Goal: Task Accomplishment & Management: Use online tool/utility

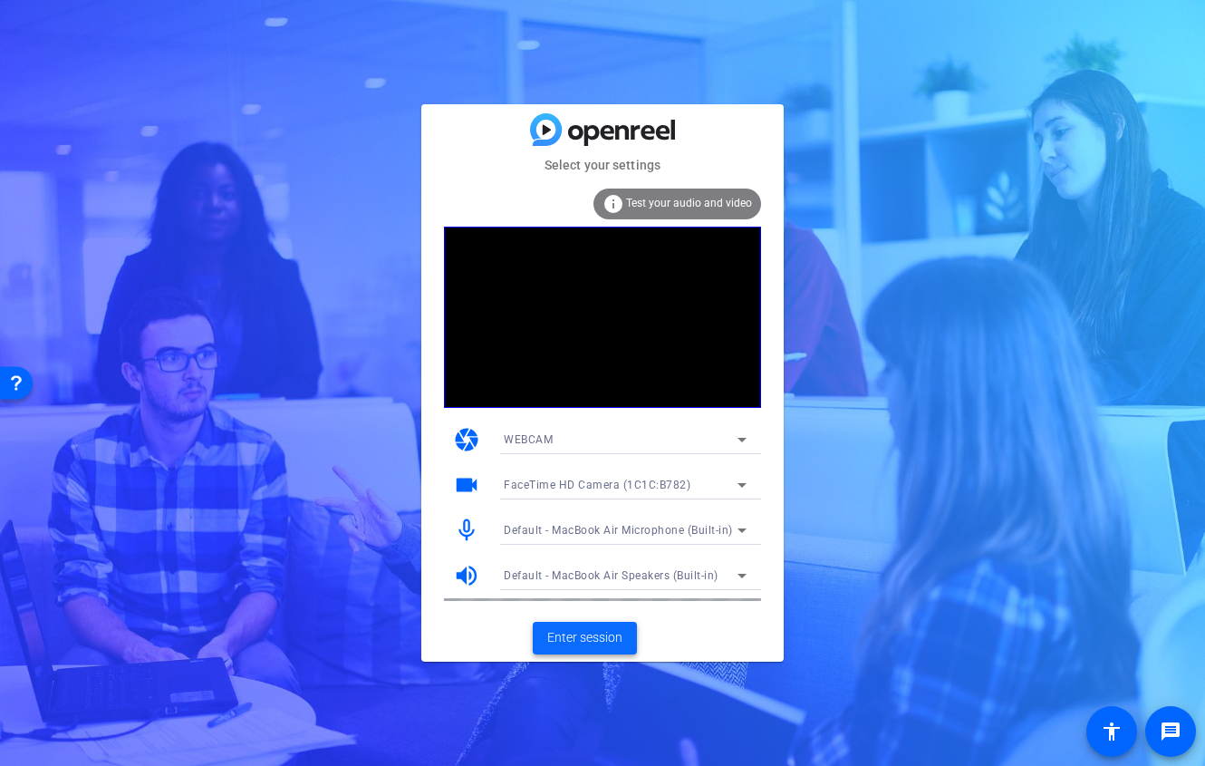
click at [583, 642] on span "Enter session" at bounding box center [584, 637] width 75 height 19
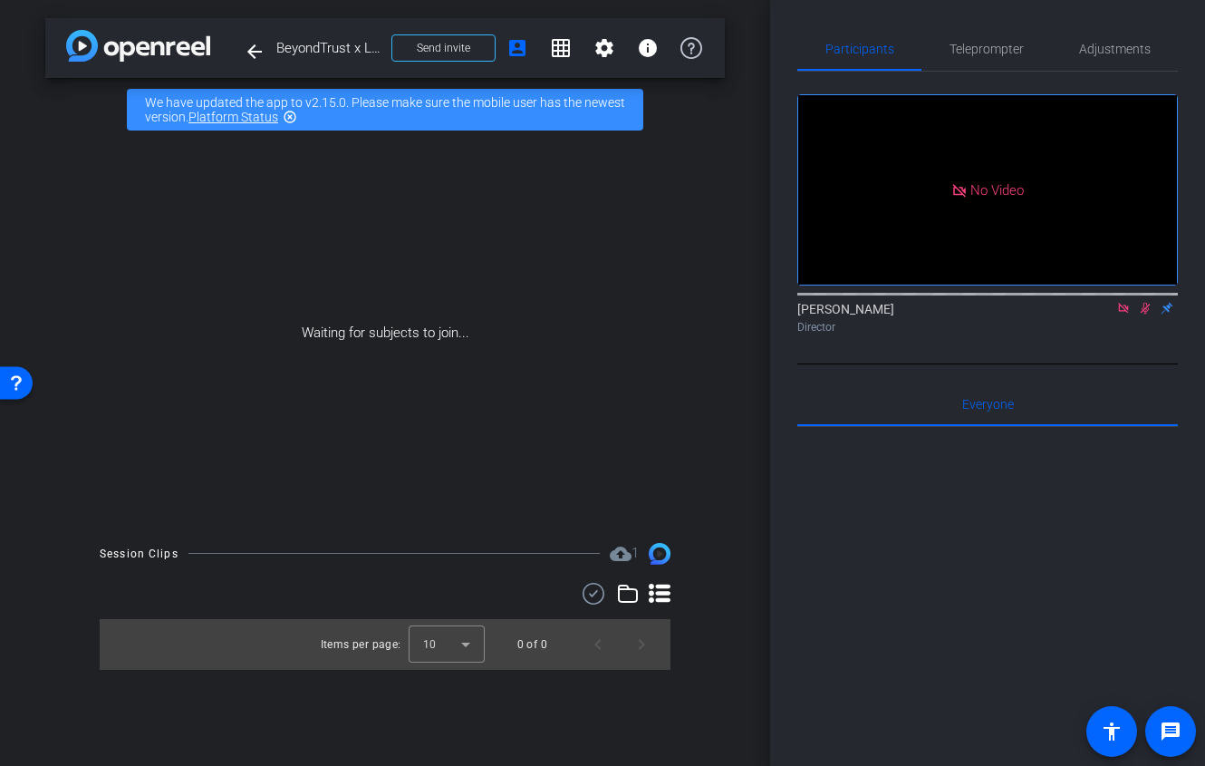
click at [1127, 314] on icon at bounding box center [1123, 308] width 14 height 13
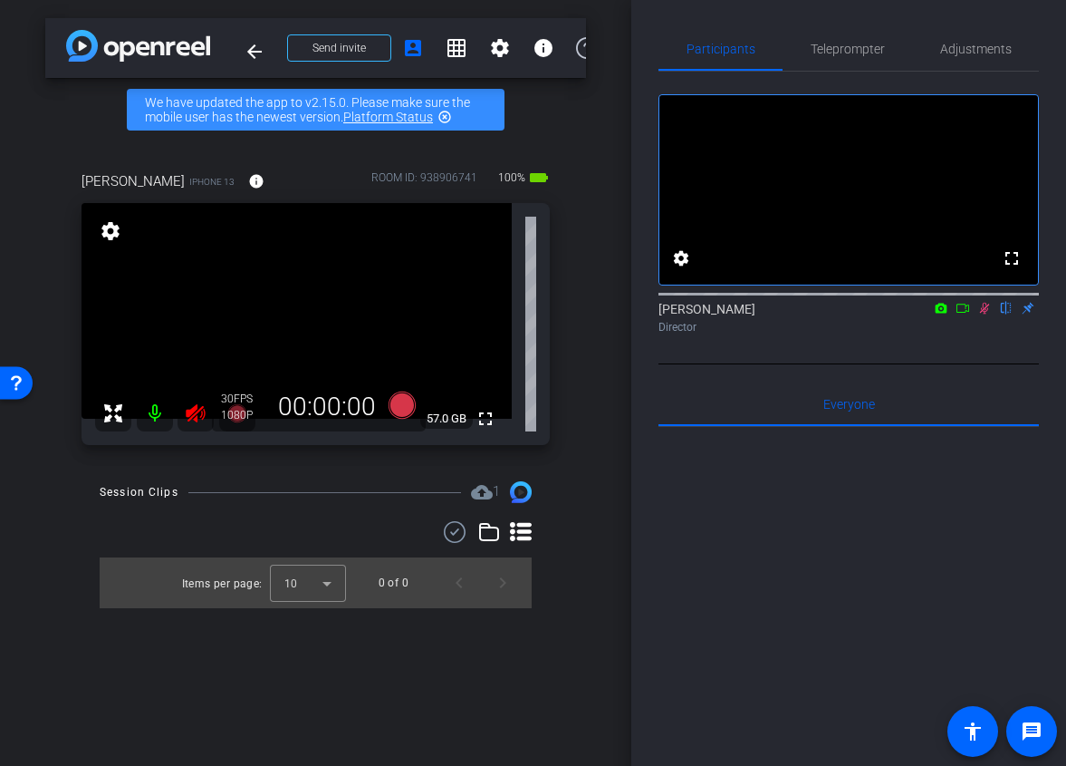
click at [983, 314] on icon at bounding box center [985, 309] width 10 height 12
click at [194, 414] on icon at bounding box center [195, 413] width 19 height 18
click at [971, 53] on span "Adjustments" at bounding box center [977, 49] width 72 height 13
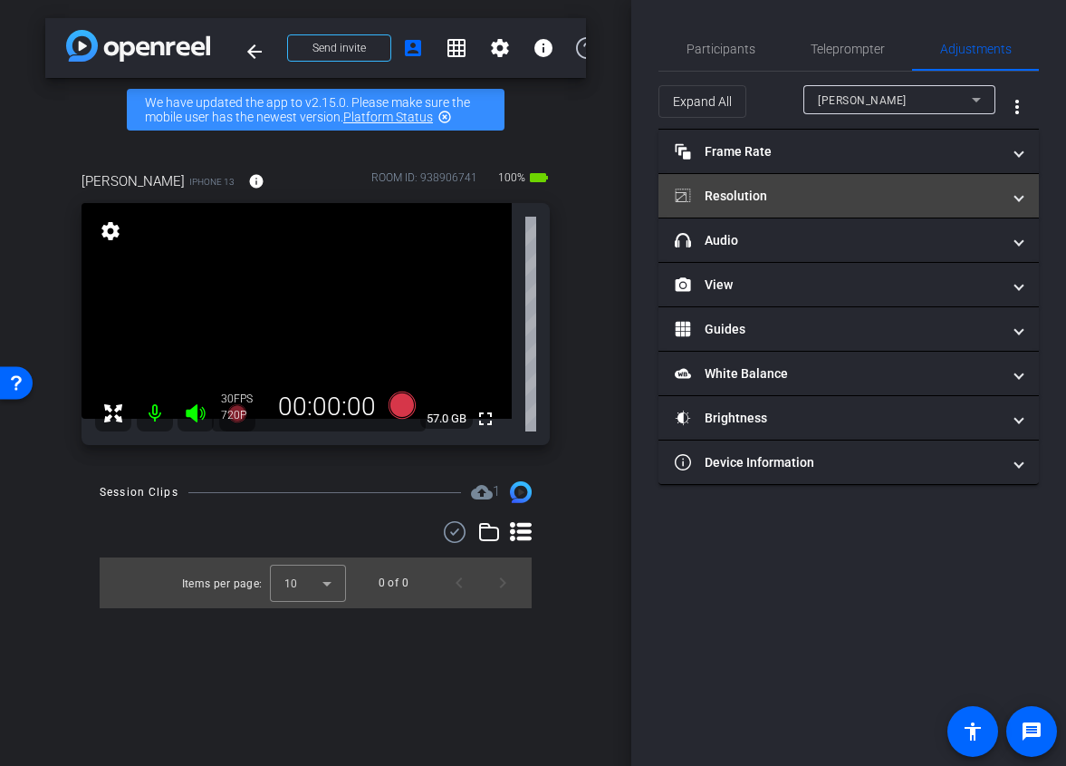
click at [826, 191] on mat-panel-title "Resolution" at bounding box center [838, 196] width 326 height 19
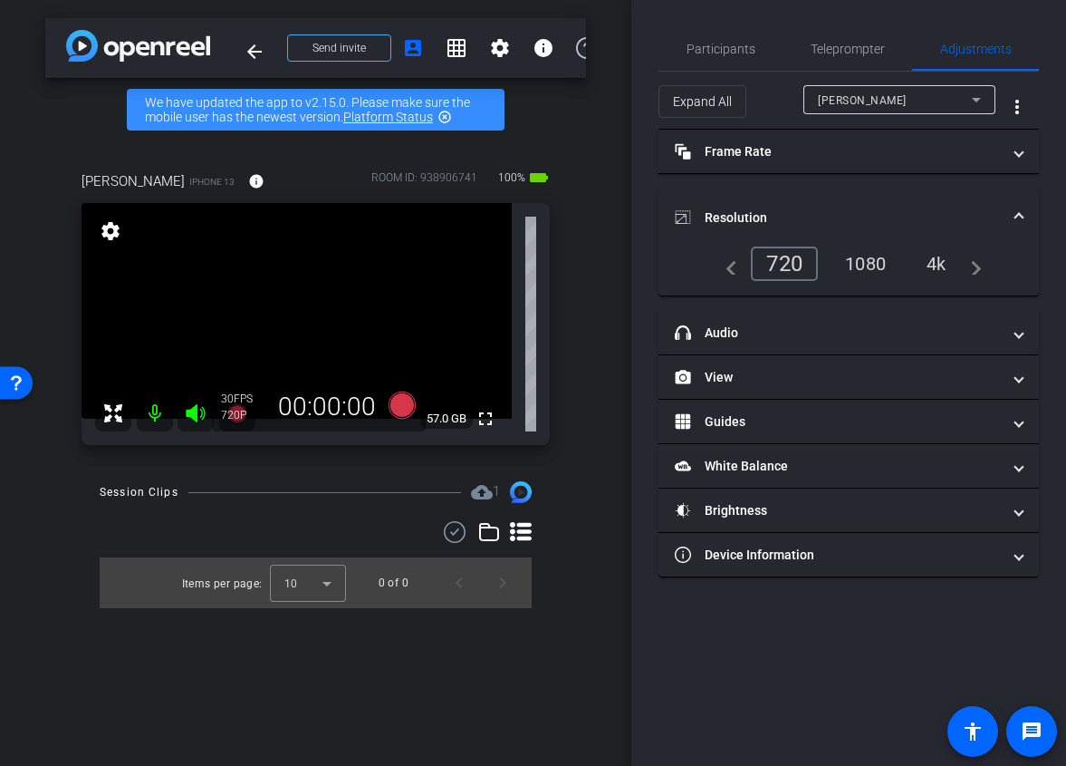
click at [854, 272] on div "1080" at bounding box center [866, 263] width 68 height 31
click at [879, 218] on mat-panel-title "Resolution" at bounding box center [838, 217] width 326 height 19
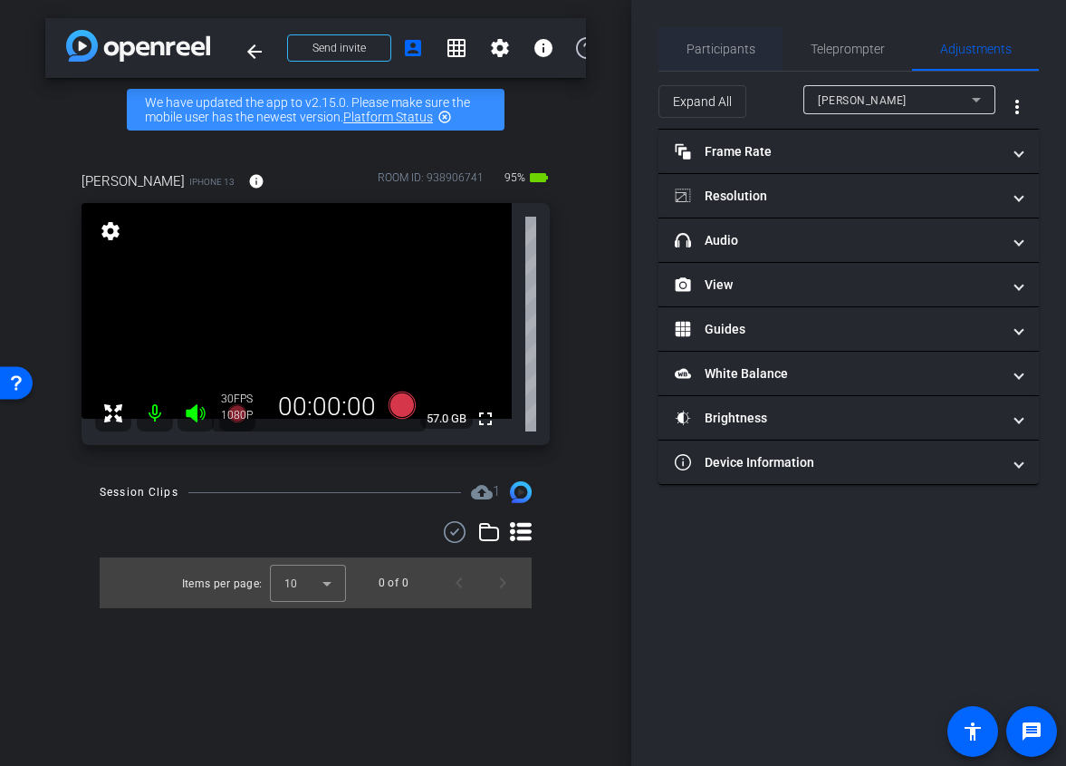
click at [712, 56] on span "Participants" at bounding box center [721, 48] width 69 height 43
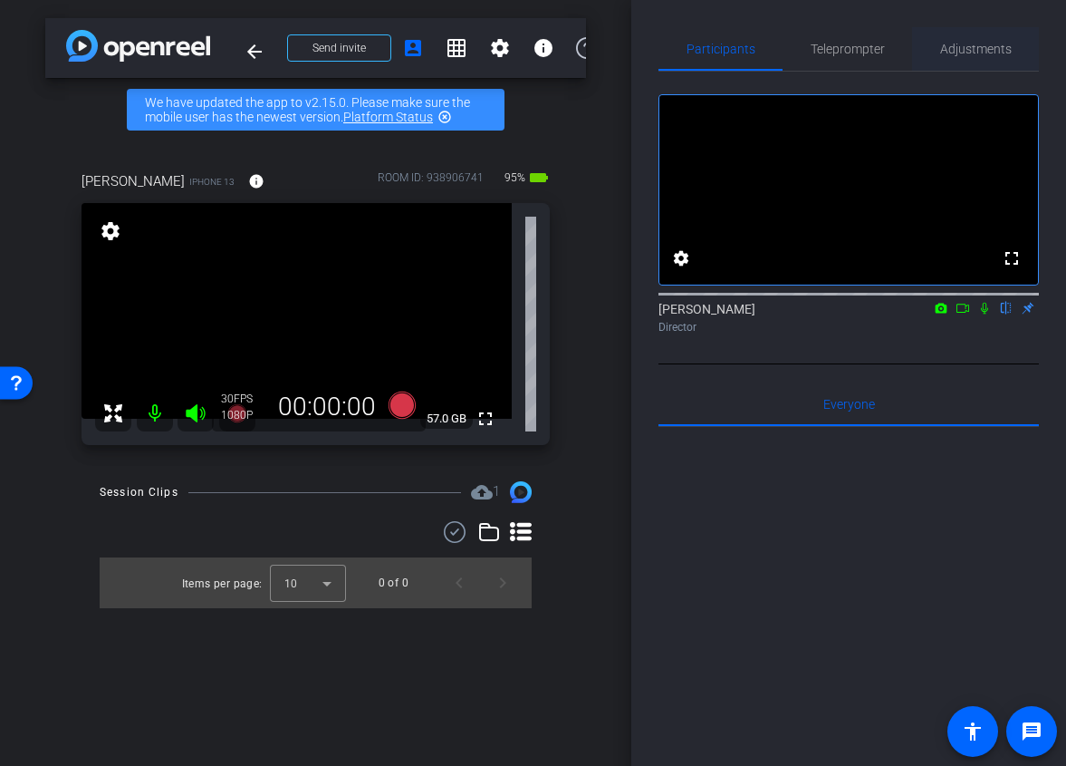
click at [974, 53] on span "Adjustments" at bounding box center [977, 49] width 72 height 13
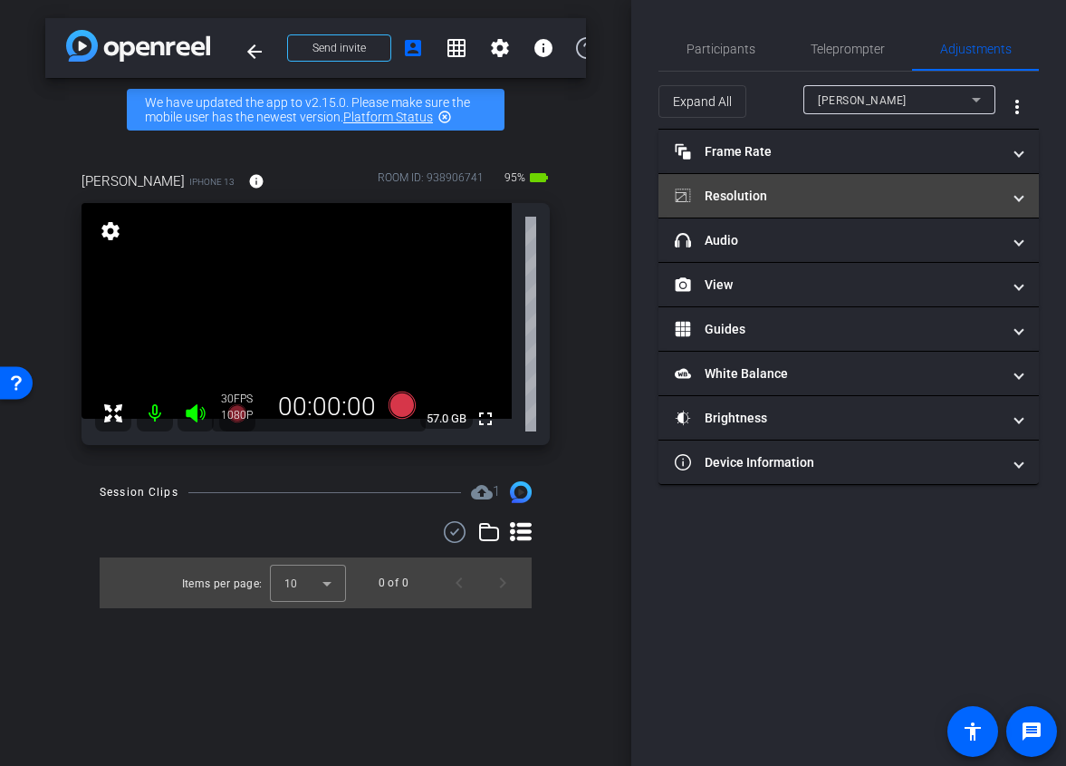
click at [812, 203] on mat-panel-title "Resolution" at bounding box center [838, 196] width 326 height 19
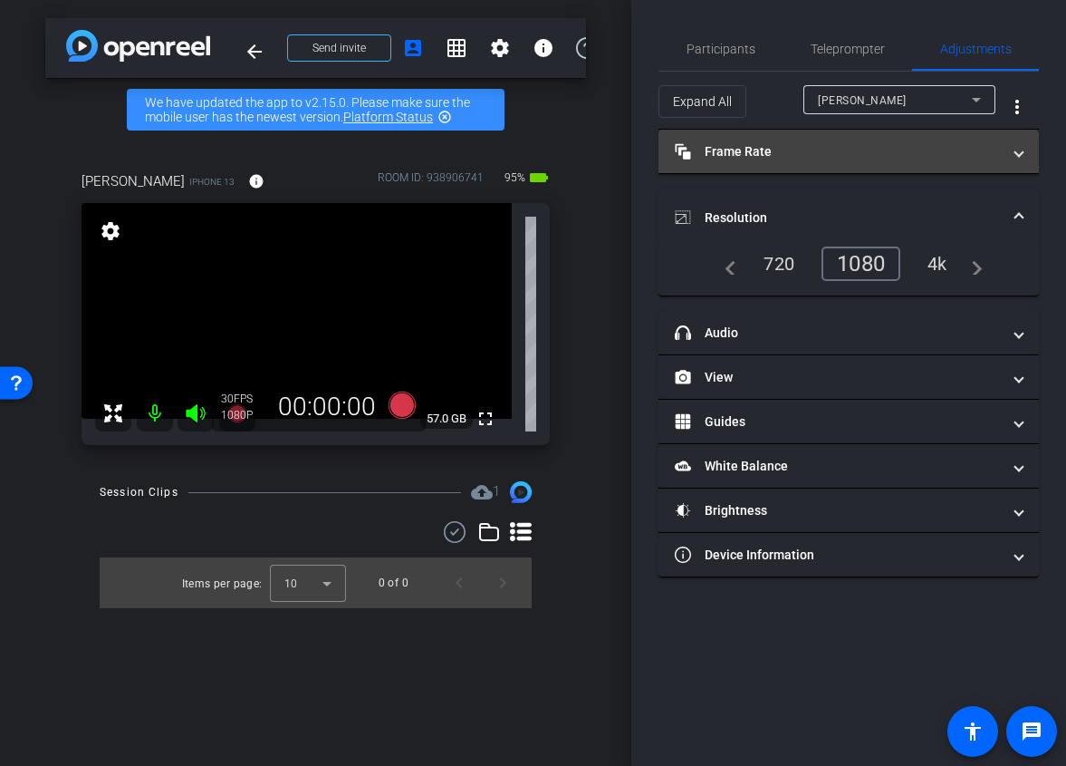
click at [797, 156] on mat-panel-title "Frame Rate Frame Rate" at bounding box center [838, 151] width 326 height 19
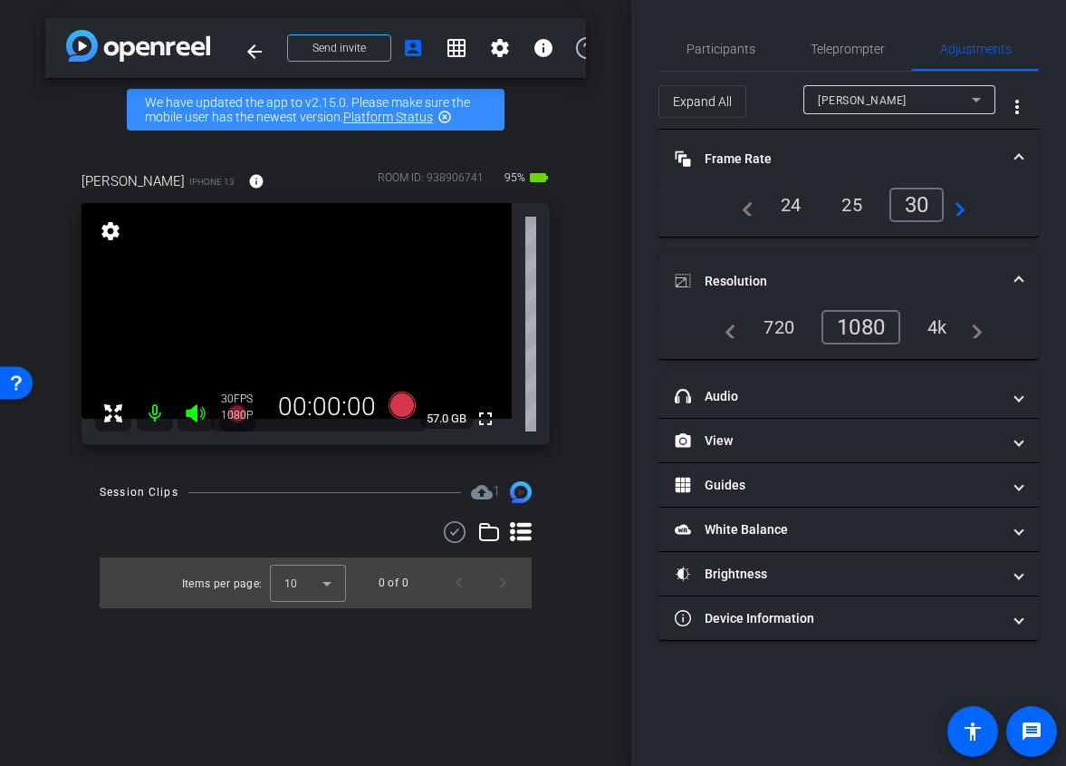
click at [793, 204] on div "24" at bounding box center [791, 204] width 48 height 31
click at [840, 160] on mat-panel-title "Frame Rate Frame Rate" at bounding box center [838, 159] width 326 height 19
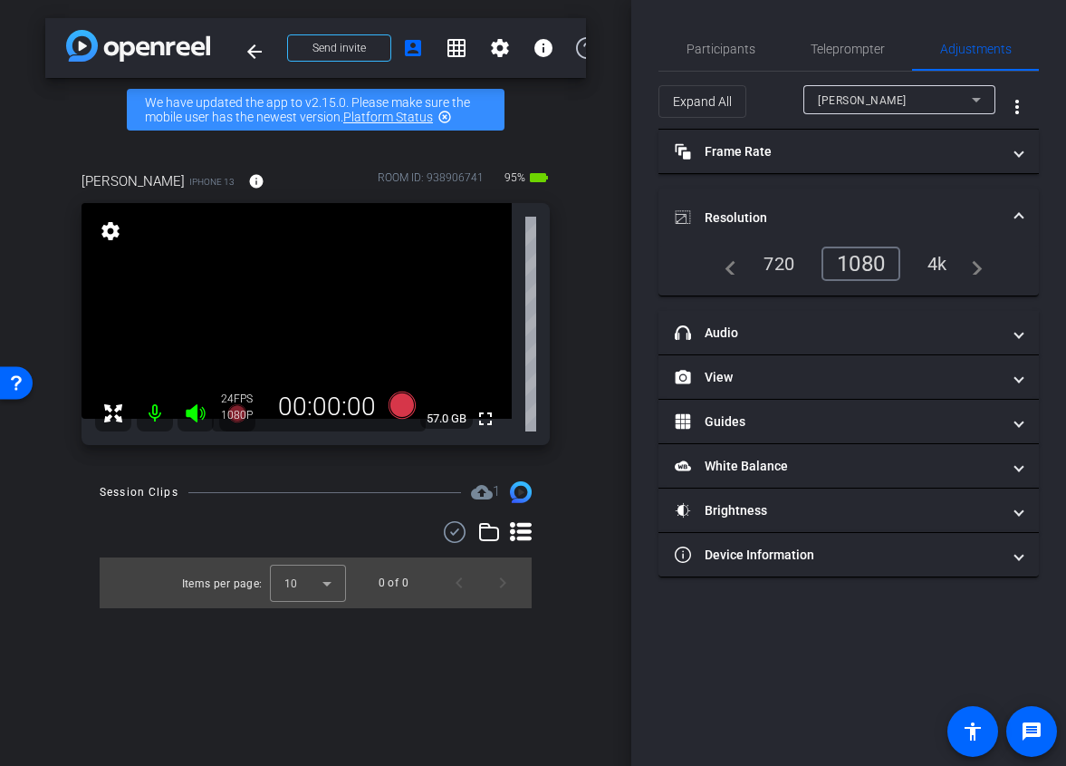
click at [815, 215] on mat-panel-title "Resolution" at bounding box center [838, 217] width 326 height 19
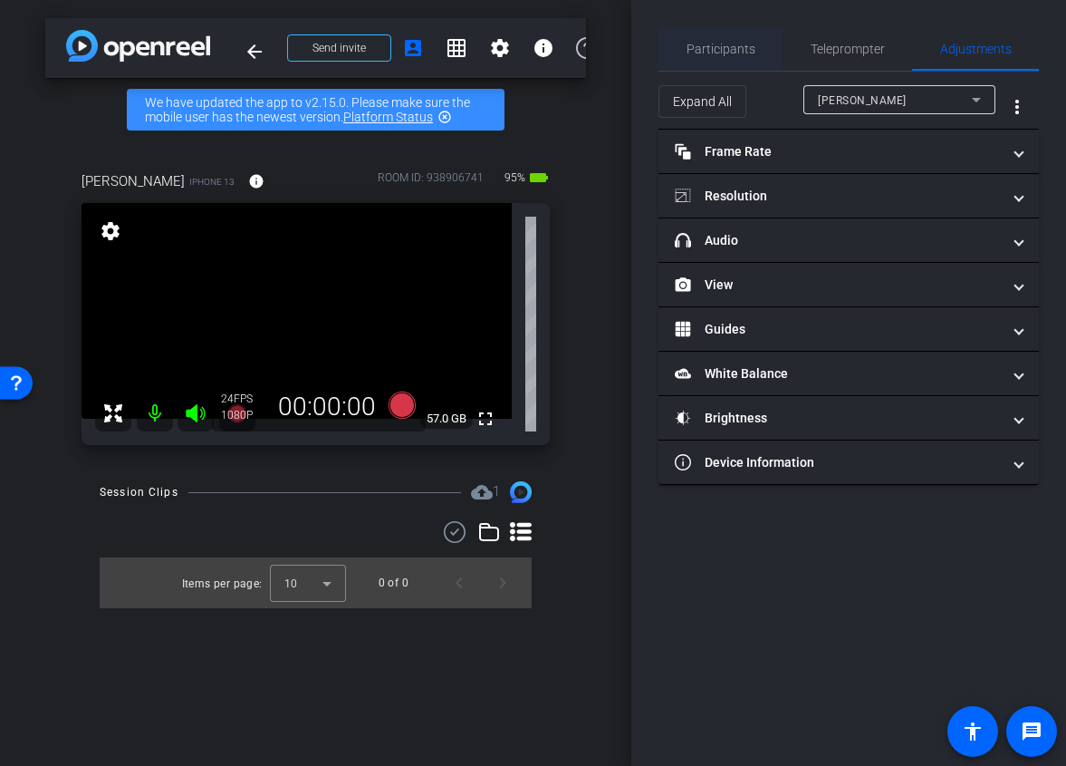
click at [728, 58] on span "Participants" at bounding box center [721, 48] width 69 height 43
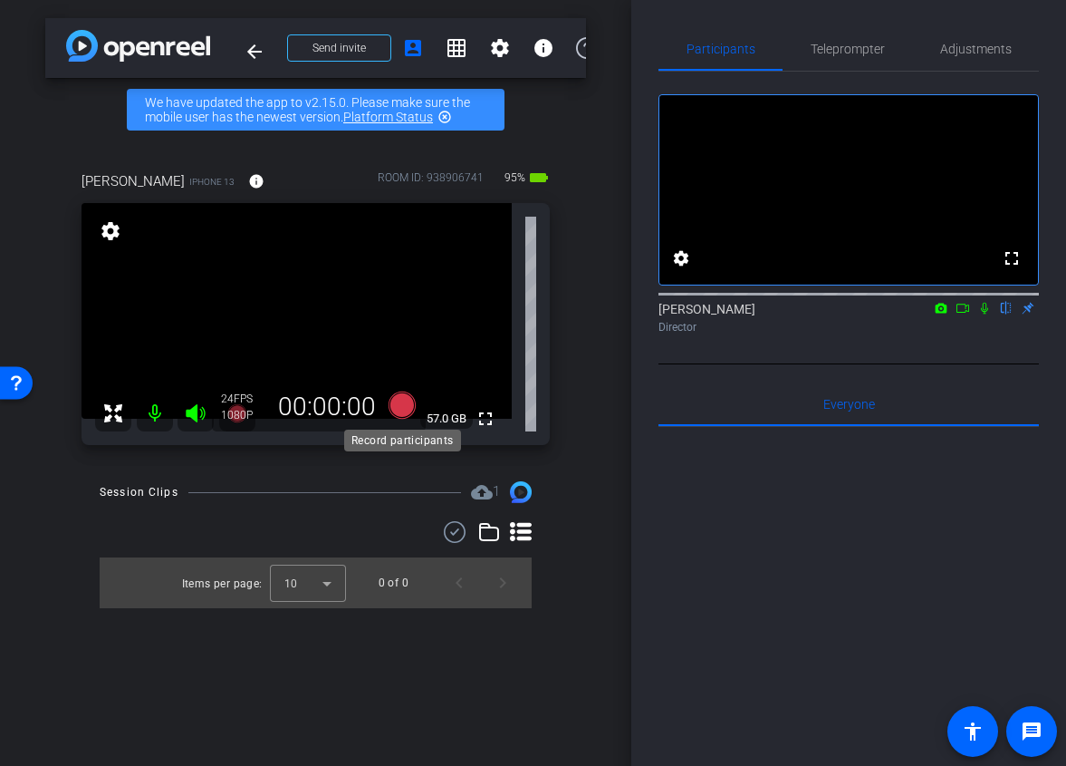
click at [396, 402] on icon at bounding box center [401, 404] width 27 height 27
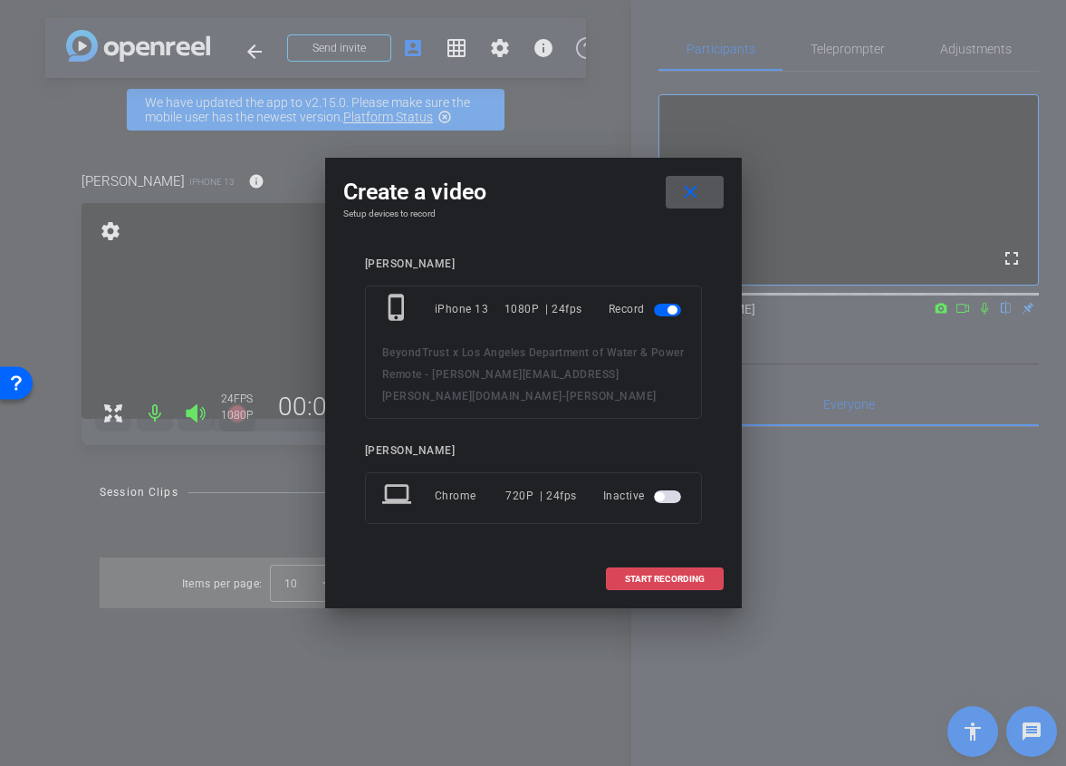
click at [695, 574] on span "START RECORDING" at bounding box center [665, 578] width 80 height 9
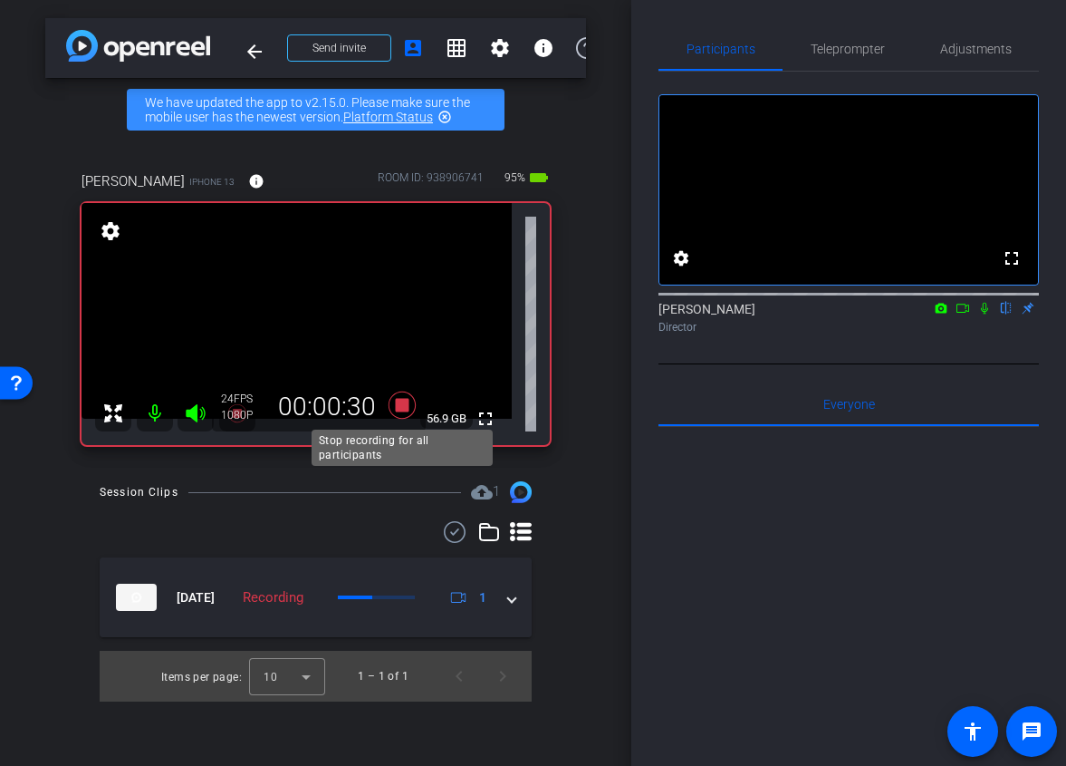
click at [400, 406] on icon at bounding box center [401, 404] width 27 height 27
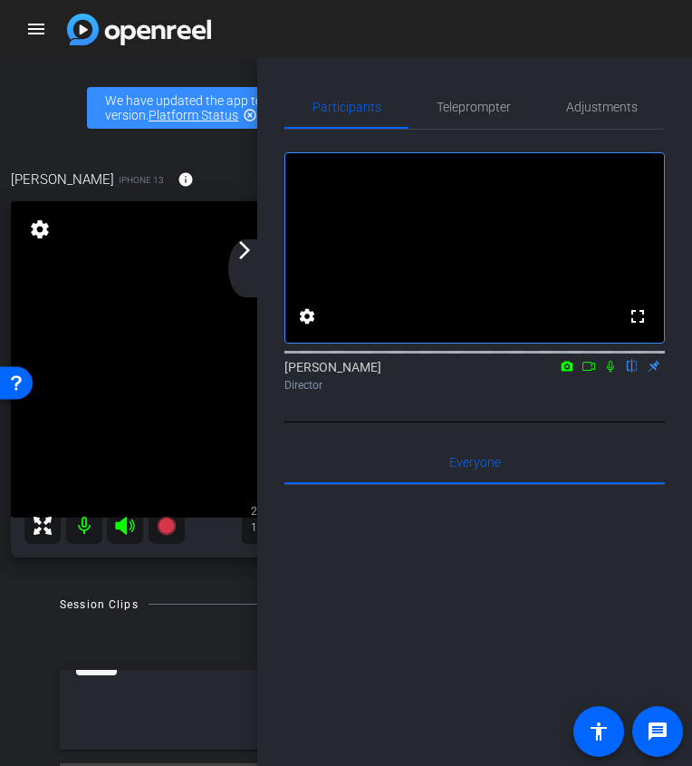
click at [245, 260] on mat-icon "arrow_forward_ios" at bounding box center [245, 250] width 22 height 22
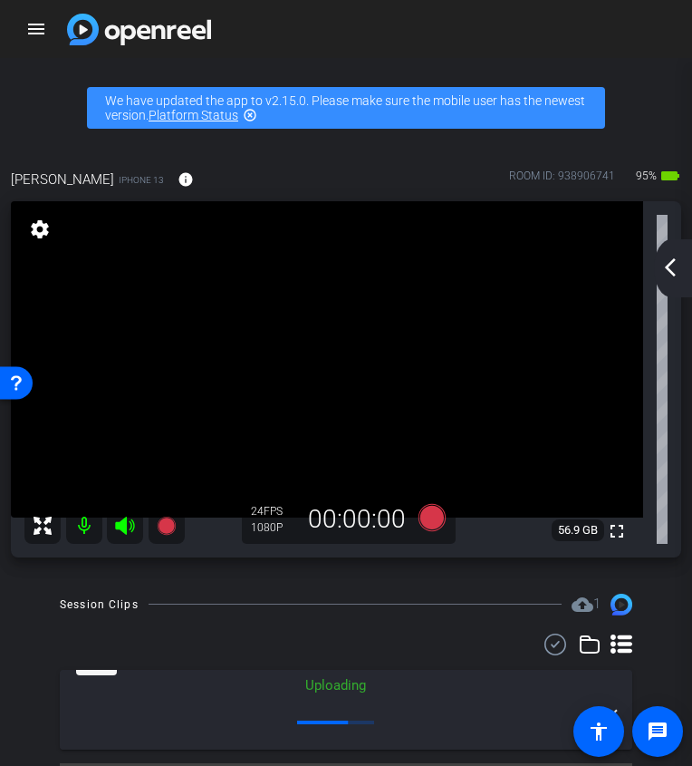
scroll to position [58, 0]
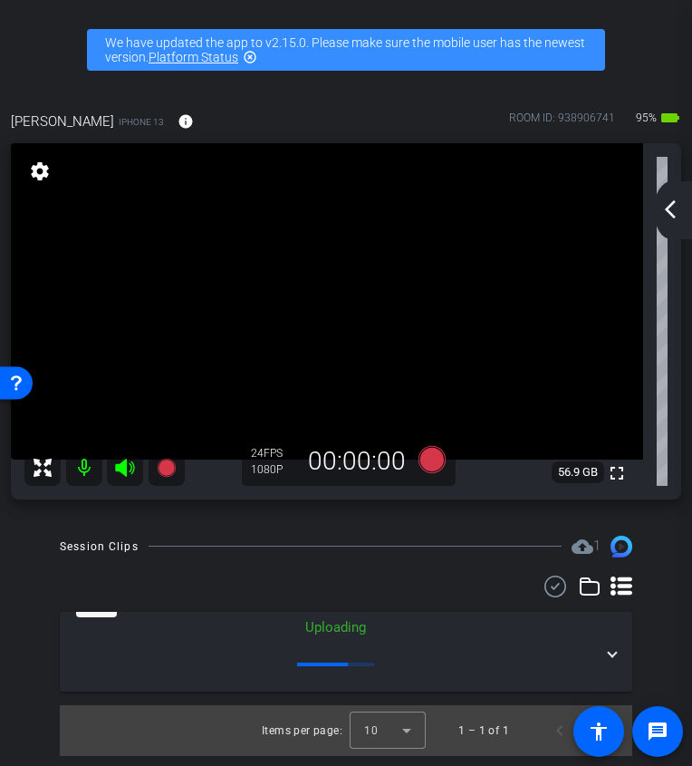
click at [665, 215] on mat-icon "arrow_back_ios_new" at bounding box center [671, 209] width 22 height 22
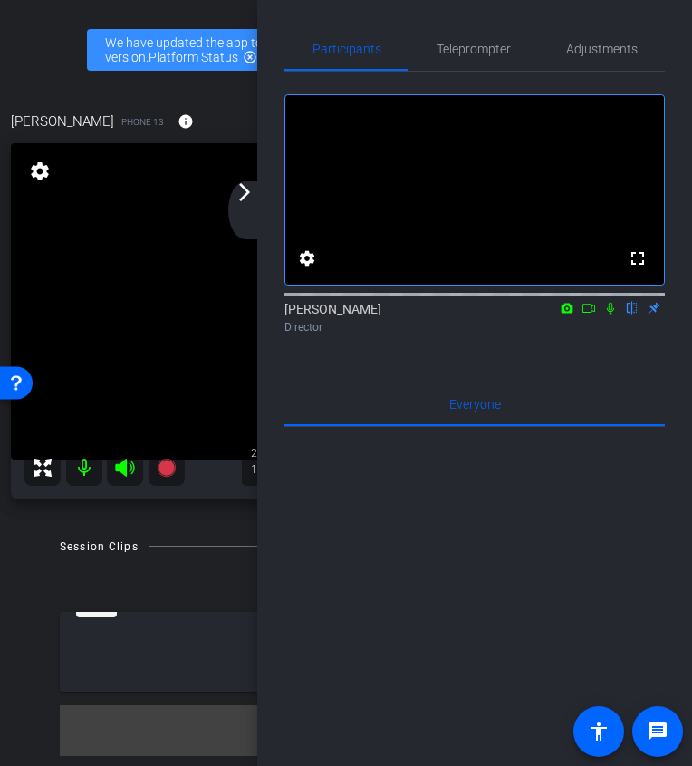
click at [608, 314] on icon at bounding box center [610, 308] width 14 height 13
click at [251, 182] on mat-icon "arrow_forward_ios" at bounding box center [245, 192] width 22 height 22
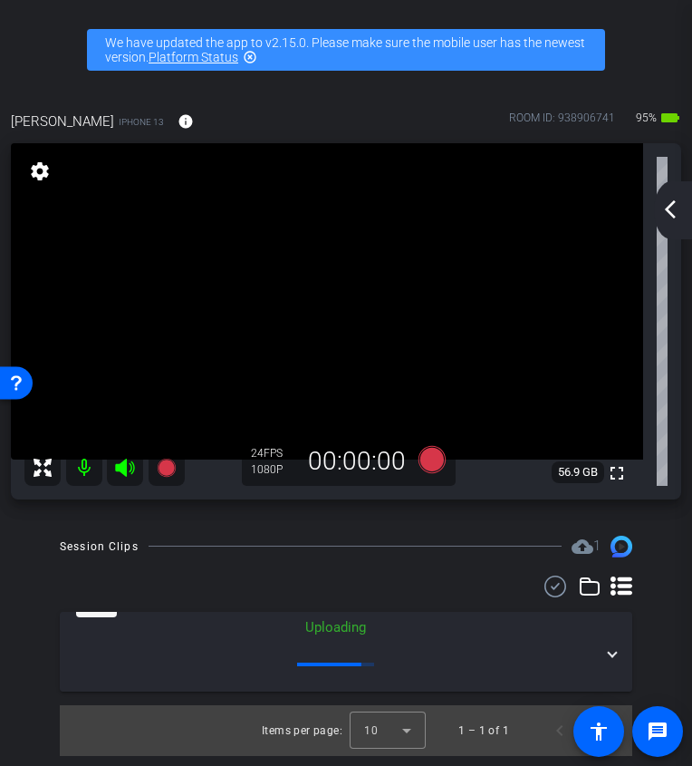
click at [676, 198] on mat-icon "arrow_back_ios_new" at bounding box center [671, 209] width 22 height 22
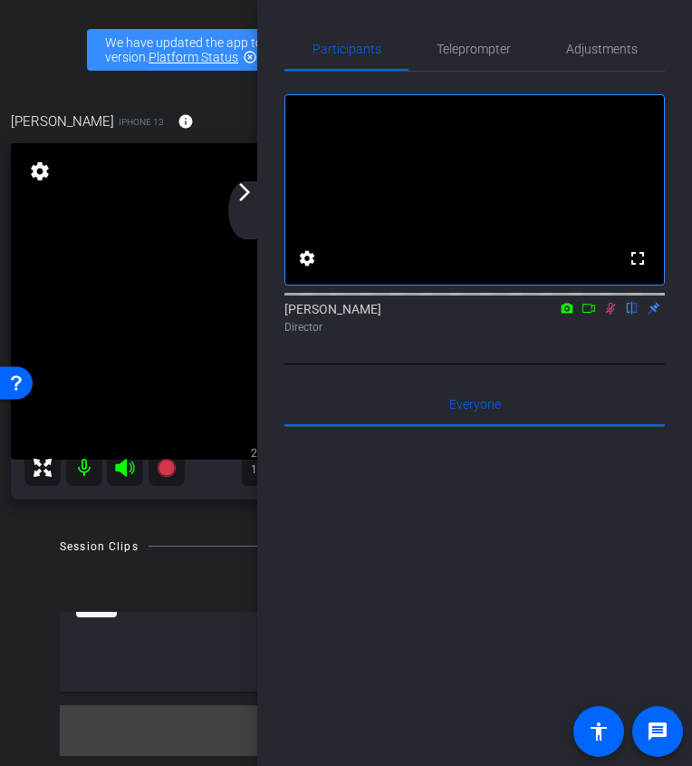
click at [613, 314] on icon at bounding box center [610, 308] width 14 height 13
click at [240, 198] on mat-icon "arrow_forward_ios" at bounding box center [245, 192] width 22 height 22
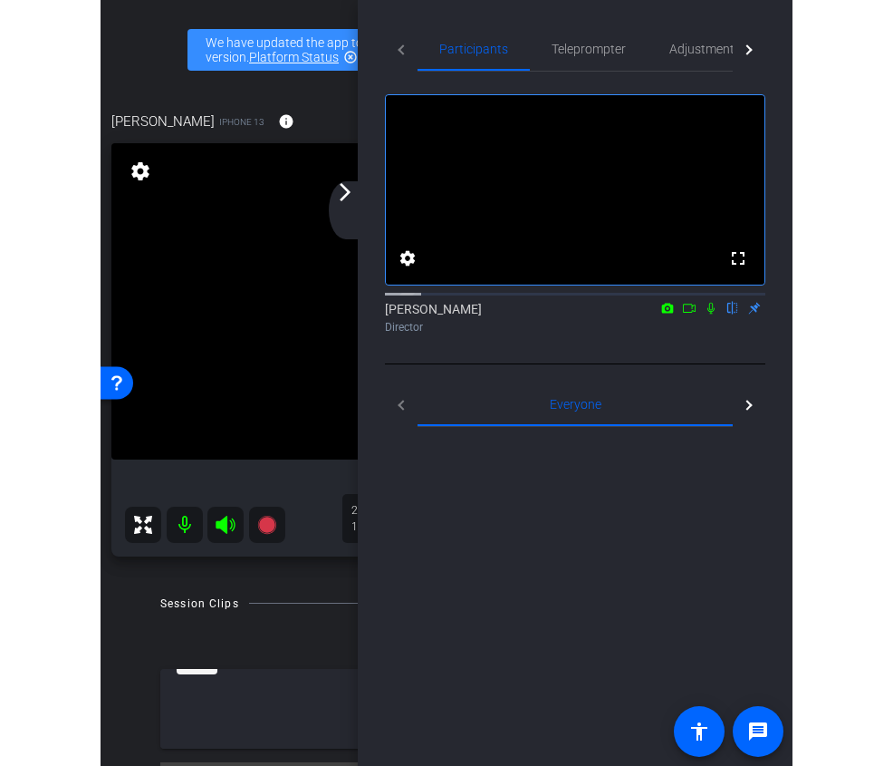
scroll to position [0, 0]
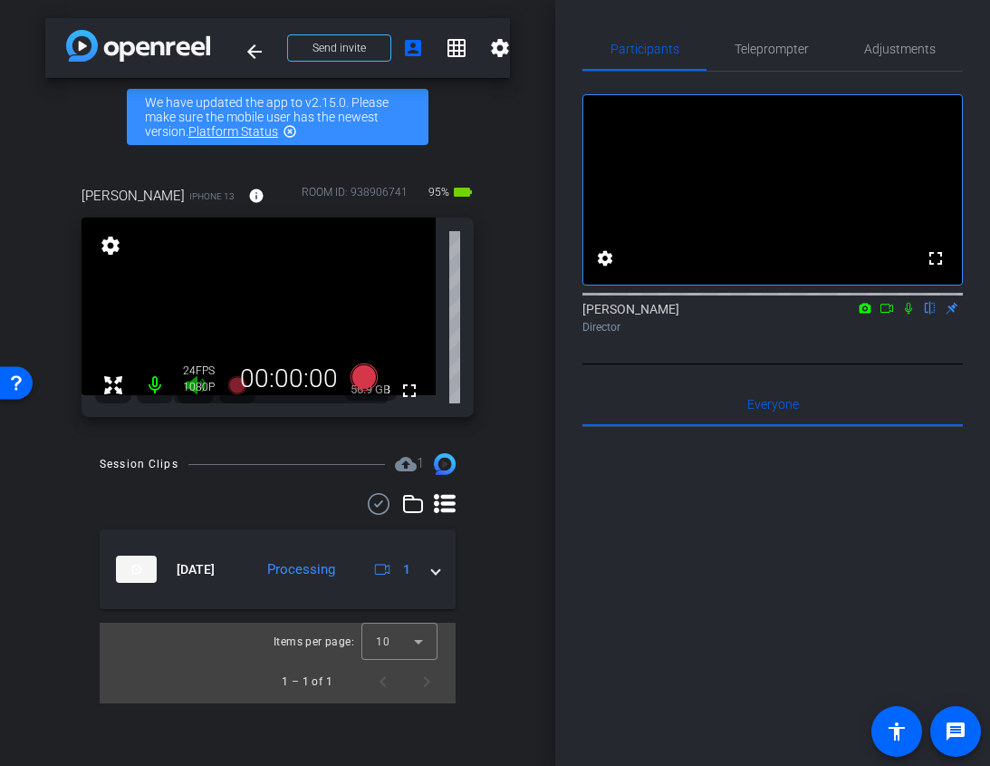
click at [904, 314] on icon at bounding box center [909, 308] width 14 height 13
click at [892, 313] on icon at bounding box center [887, 308] width 13 height 9
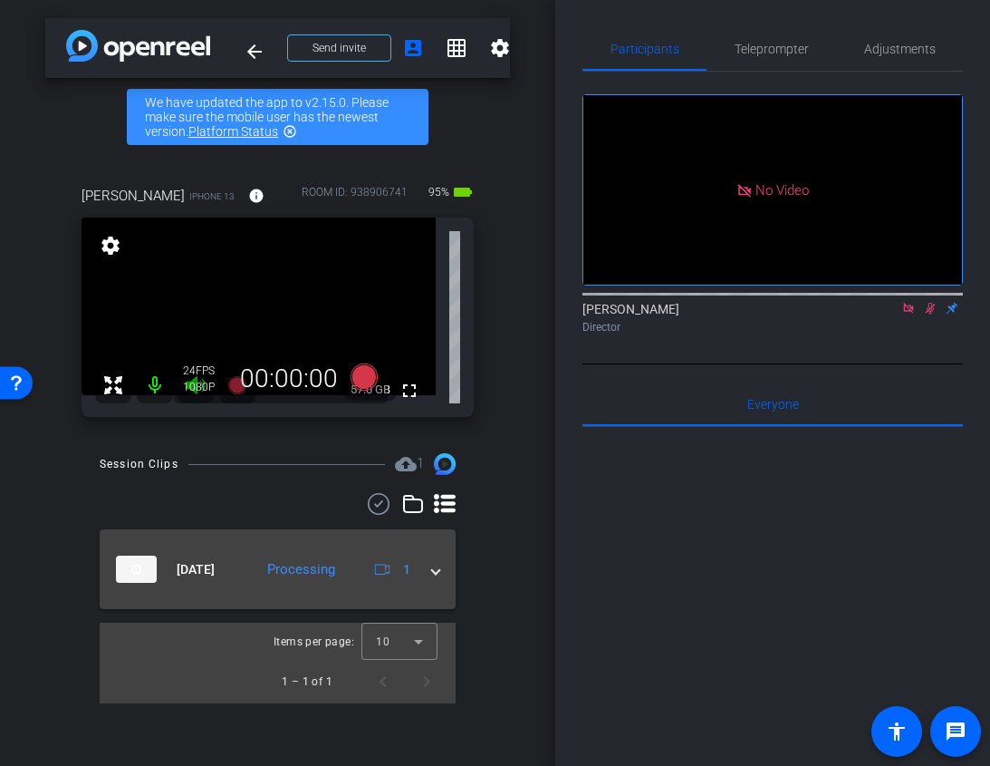
click at [426, 558] on div "[DATE] Processing 1" at bounding box center [274, 568] width 316 height 27
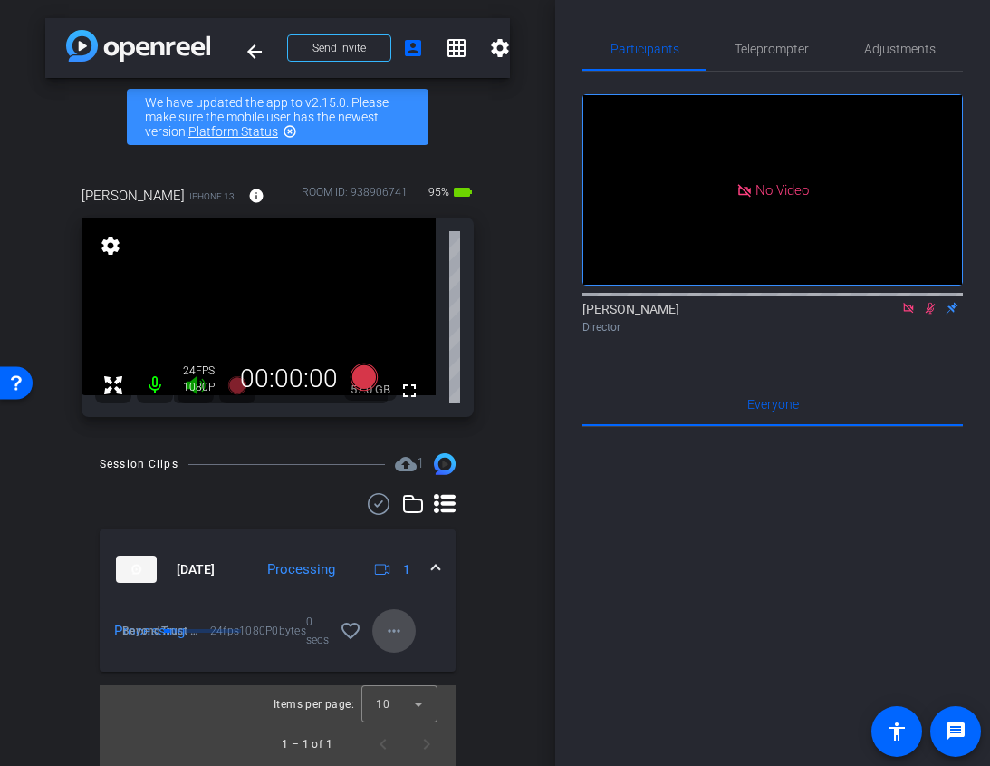
click at [393, 640] on mat-icon "more_horiz" at bounding box center [394, 631] width 22 height 22
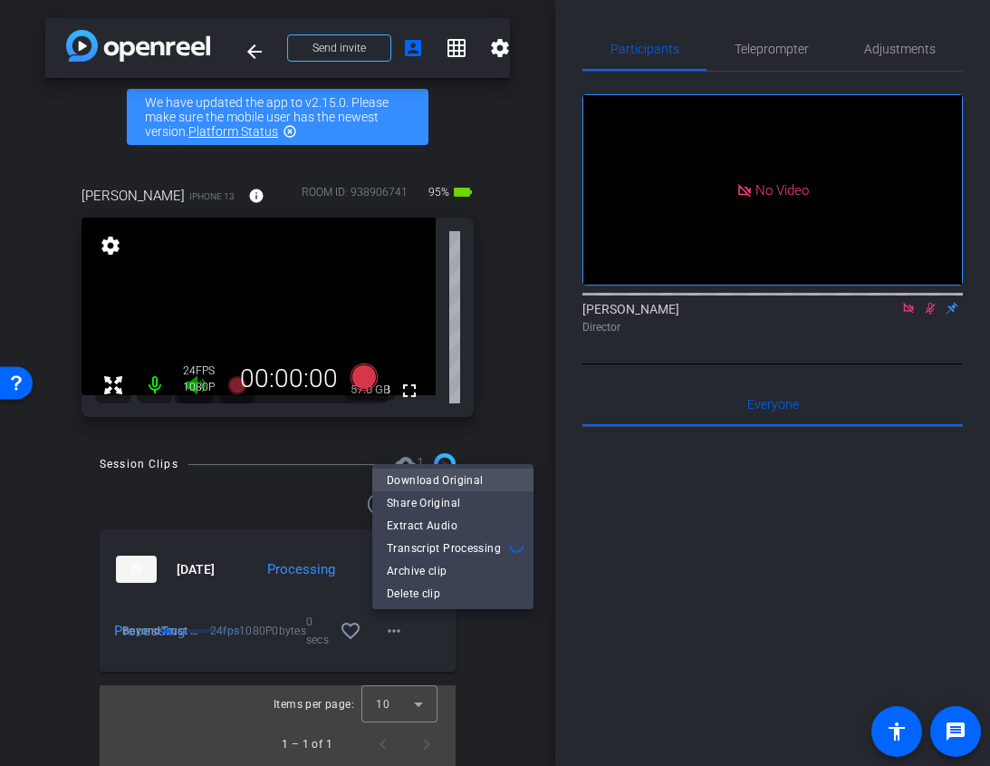
click at [449, 479] on span "Download Original" at bounding box center [453, 480] width 132 height 22
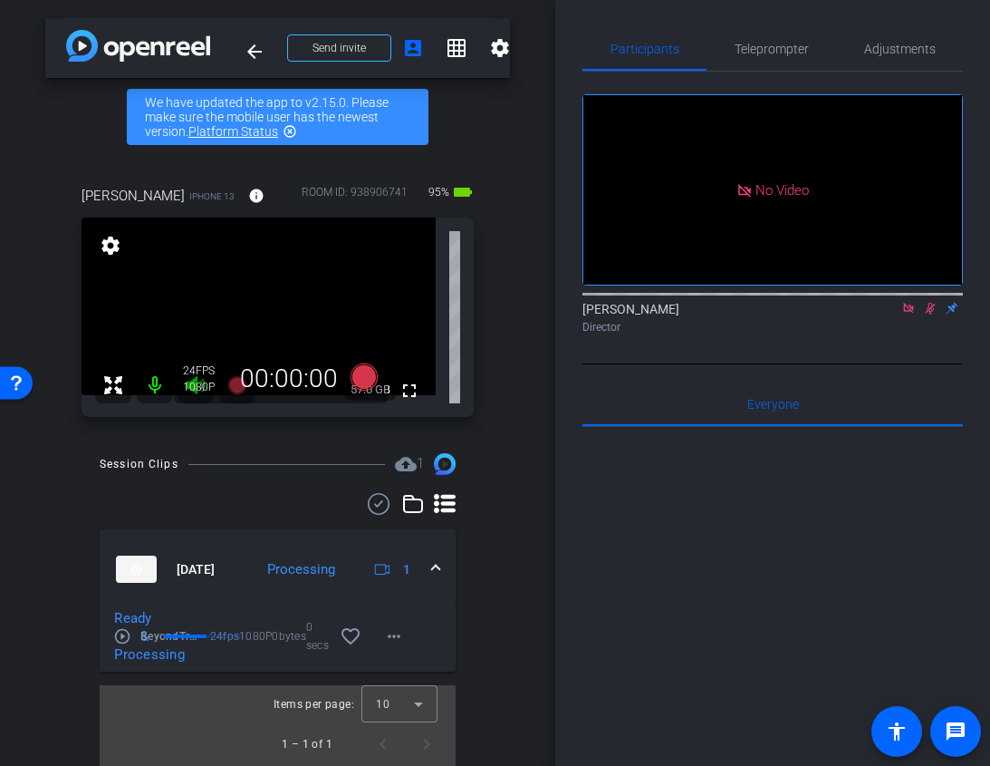
click at [930, 314] on icon at bounding box center [930, 308] width 14 height 13
click at [905, 314] on icon at bounding box center [909, 308] width 14 height 13
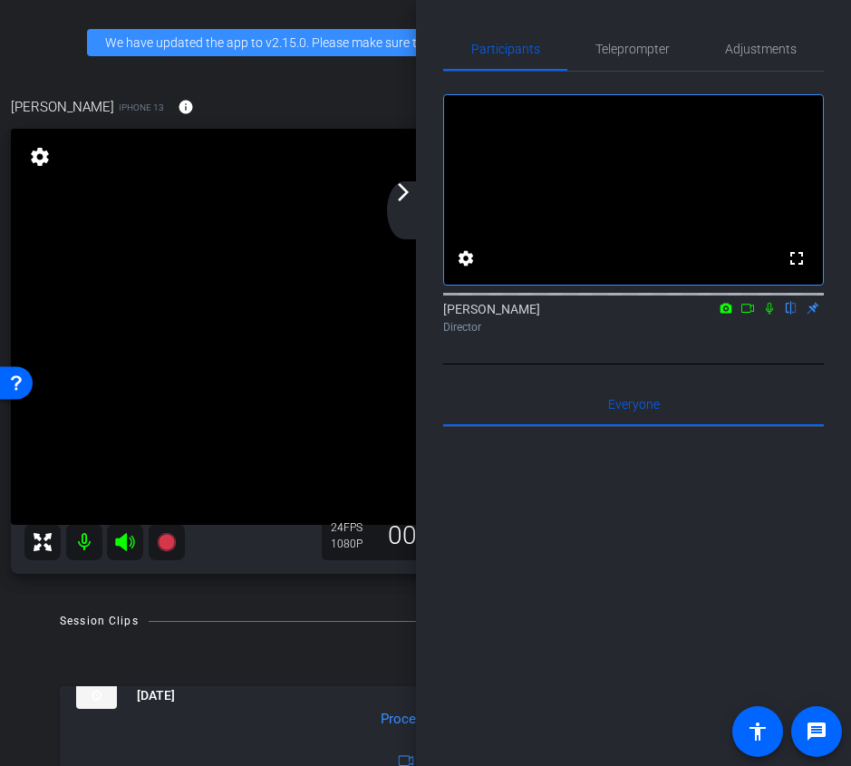
click at [391, 216] on div "arrow_back_ios_new arrow_forward_ios" at bounding box center [406, 210] width 38 height 58
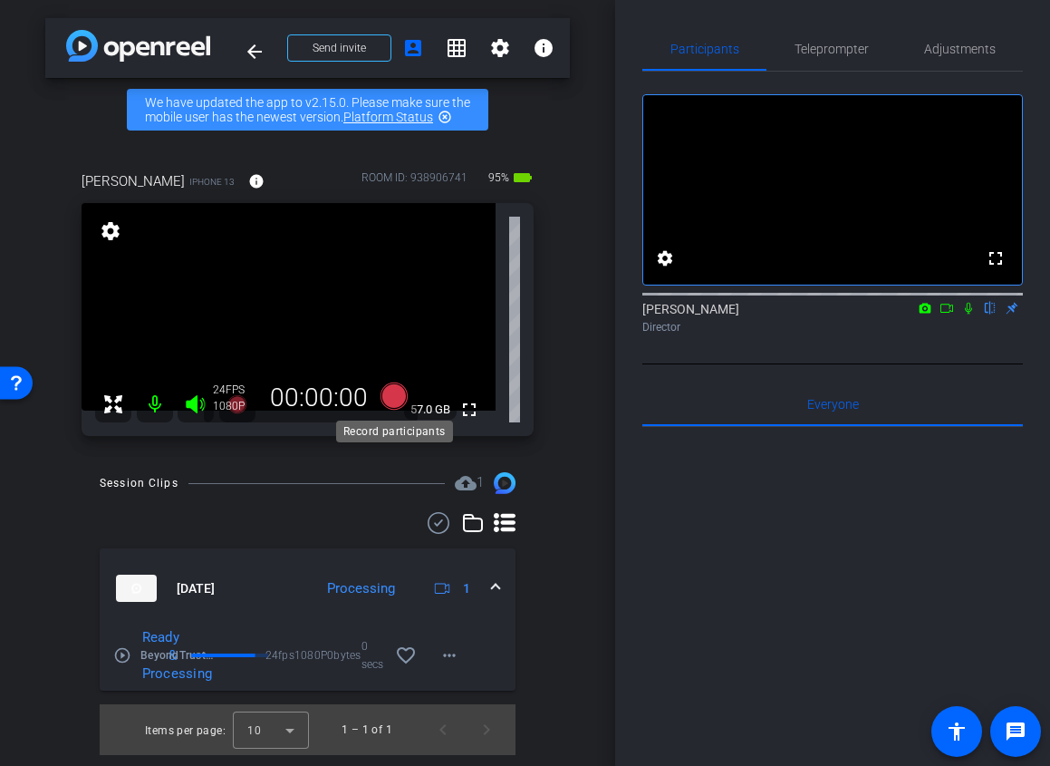
click at [403, 382] on icon at bounding box center [393, 396] width 43 height 33
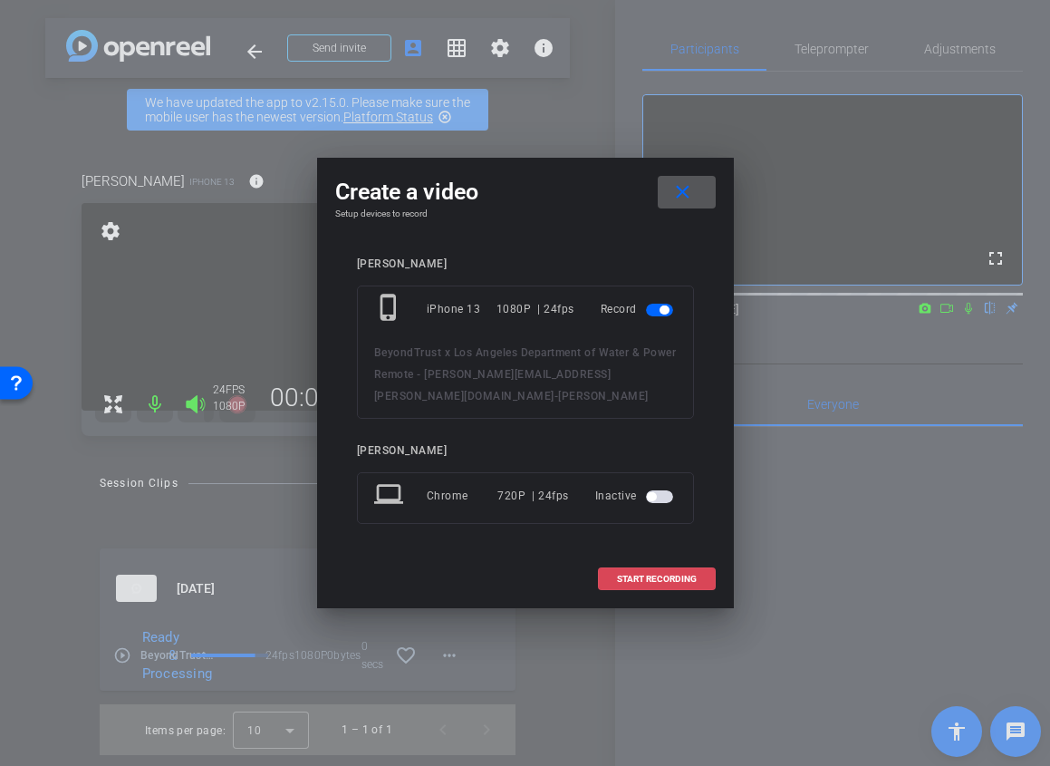
click at [675, 574] on span "START RECORDING" at bounding box center [657, 578] width 80 height 9
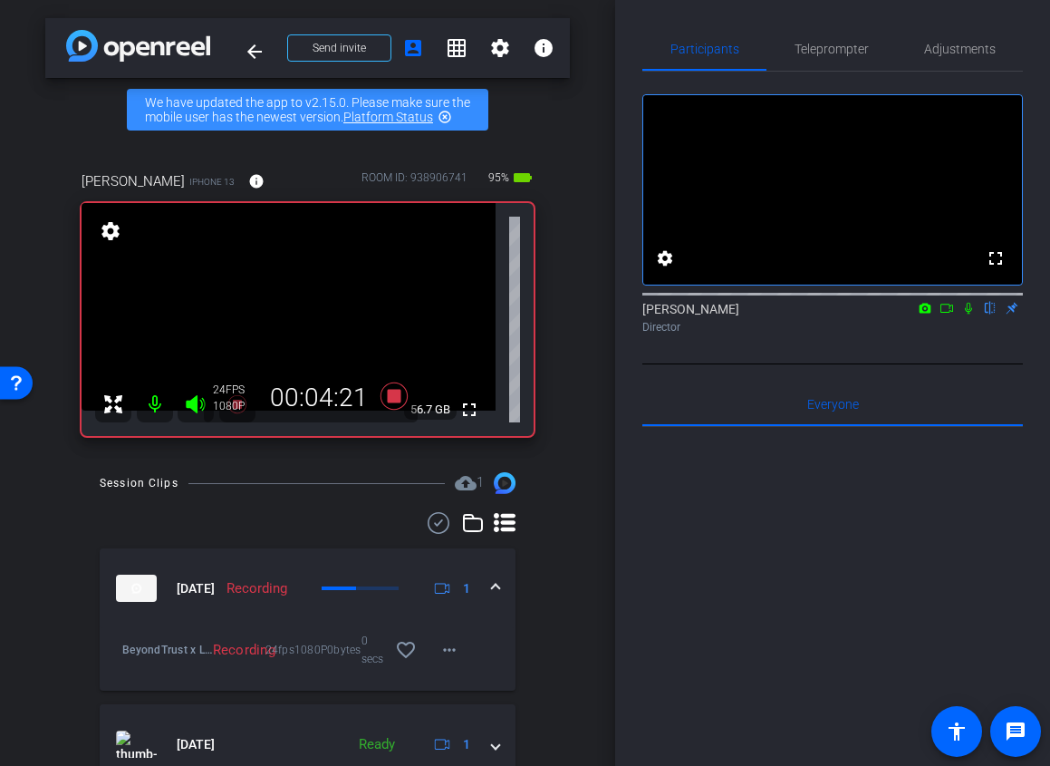
click at [968, 314] on icon at bounding box center [968, 308] width 14 height 13
click at [967, 314] on icon at bounding box center [969, 309] width 10 height 12
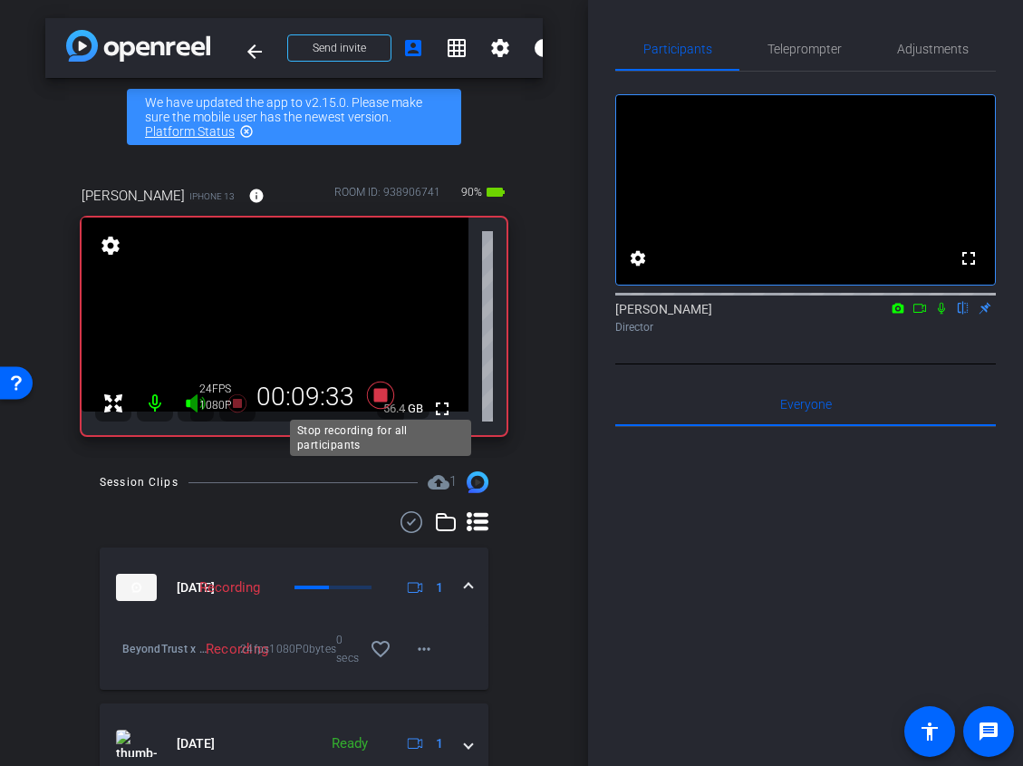
click at [381, 393] on icon at bounding box center [379, 394] width 27 height 27
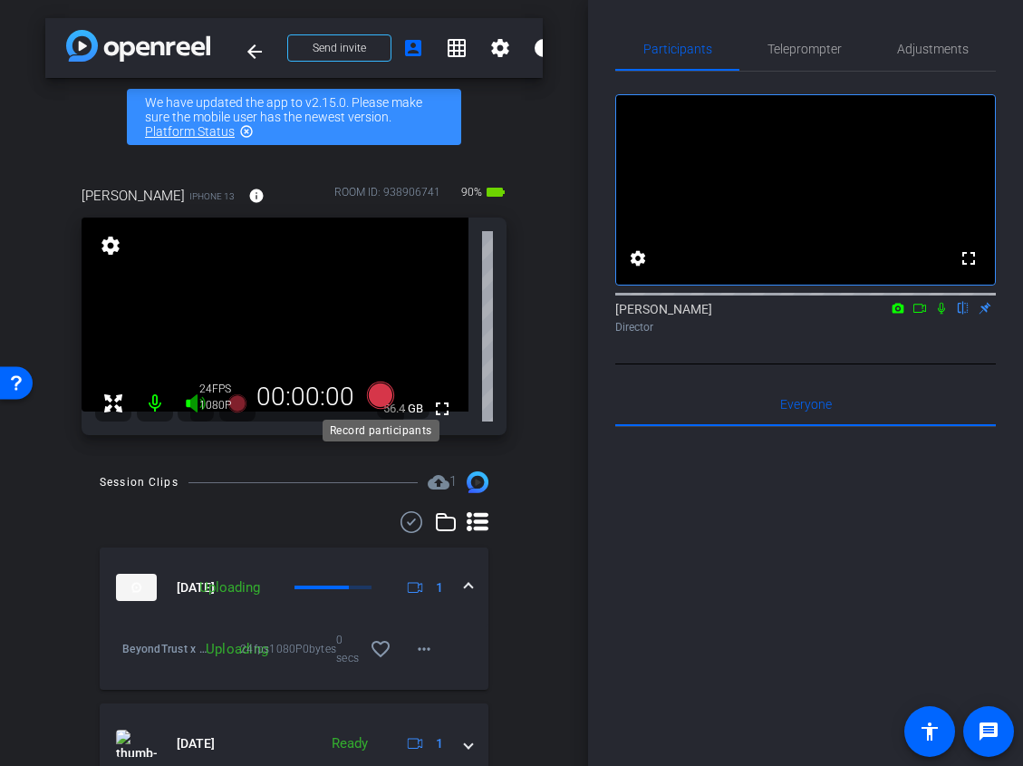
click at [375, 400] on icon at bounding box center [379, 394] width 27 height 27
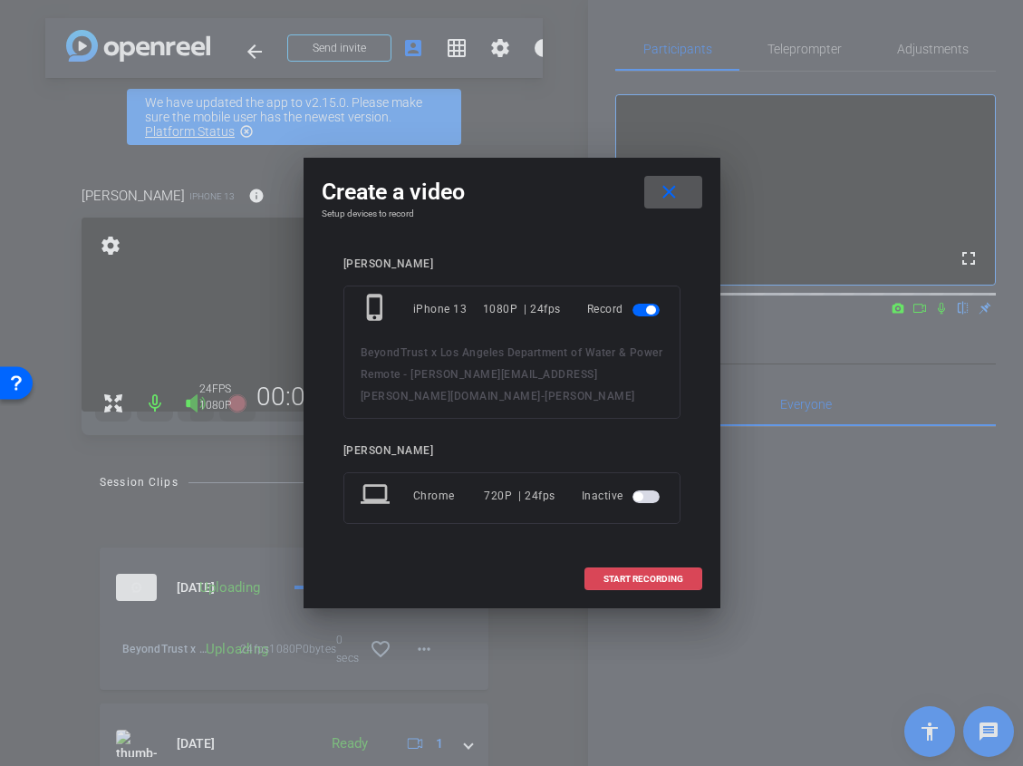
click at [657, 561] on span at bounding box center [643, 578] width 116 height 43
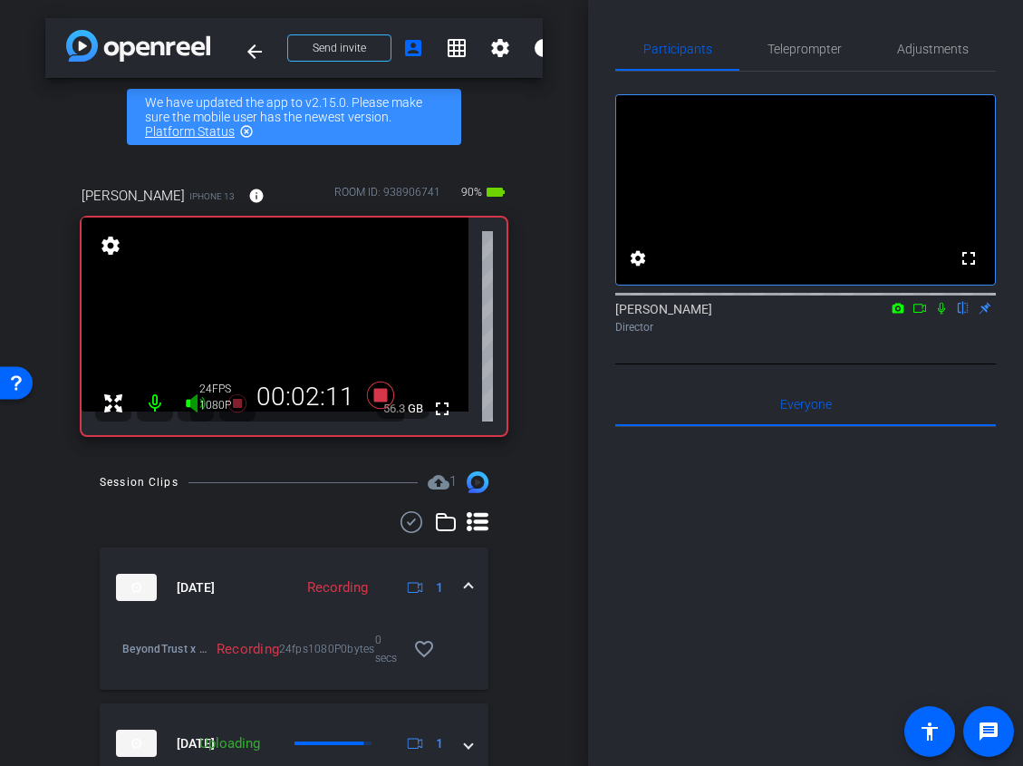
click at [940, 314] on icon at bounding box center [941, 308] width 14 height 13
click at [942, 316] on mat-icon at bounding box center [942, 308] width 22 height 16
click at [941, 314] on icon at bounding box center [941, 308] width 14 height 13
click at [942, 314] on icon at bounding box center [942, 309] width 10 height 12
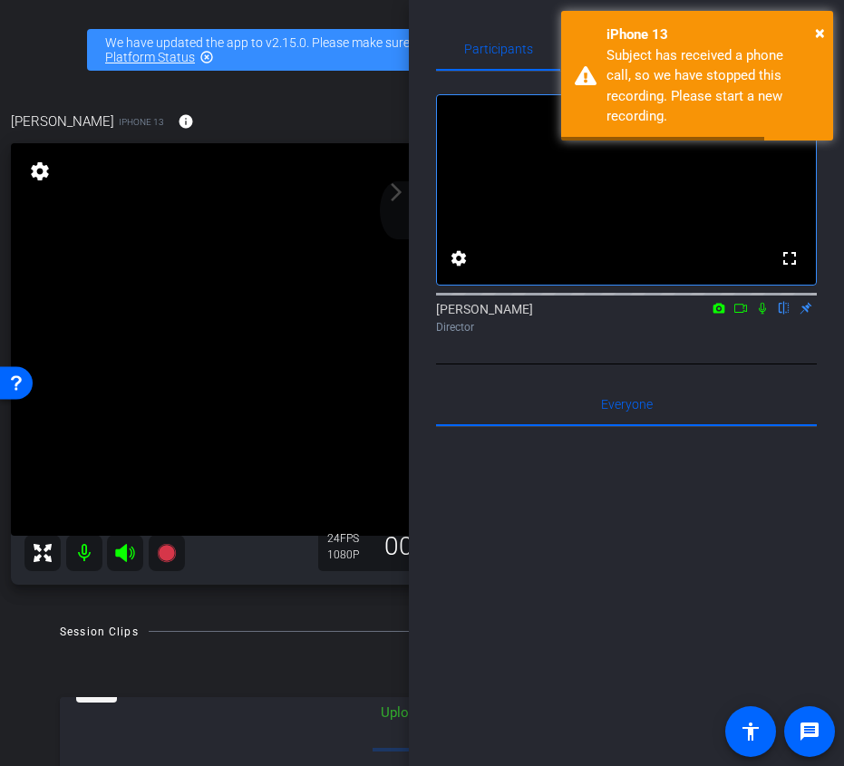
click at [410, 218] on div "arrow_back_ios_new arrow_forward_ios" at bounding box center [399, 210] width 38 height 58
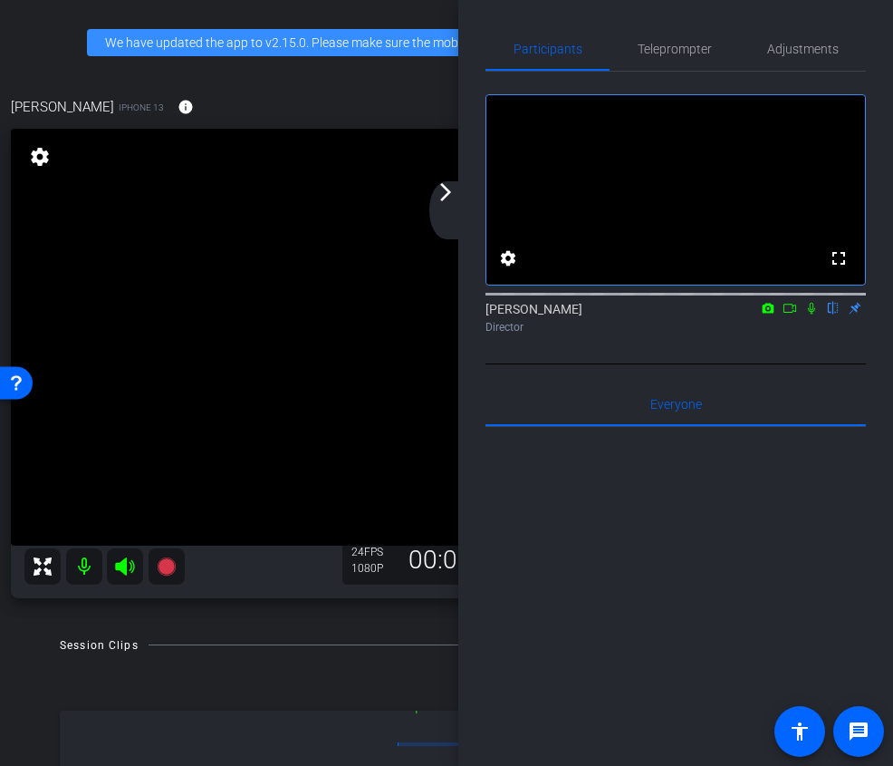
click at [442, 201] on mat-icon "arrow_forward_ios" at bounding box center [446, 192] width 22 height 22
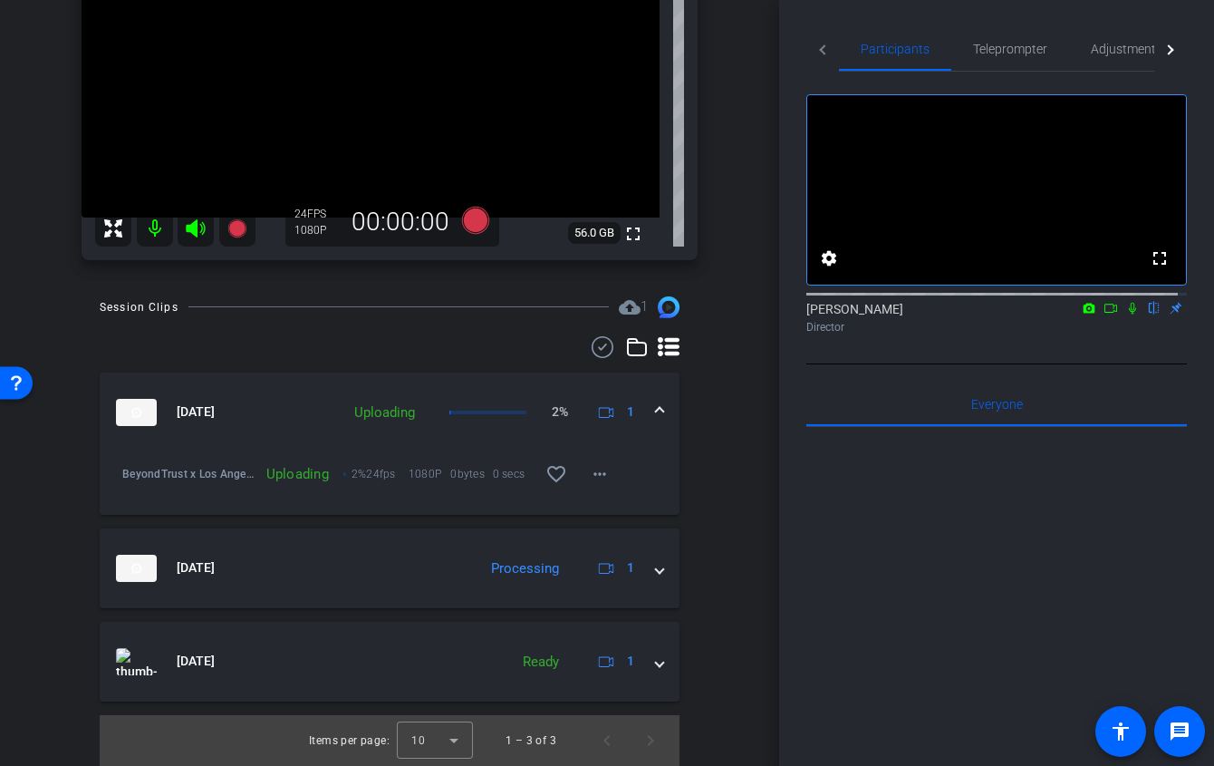
scroll to position [268, 0]
click at [617, 481] on span at bounding box center [599, 473] width 43 height 43
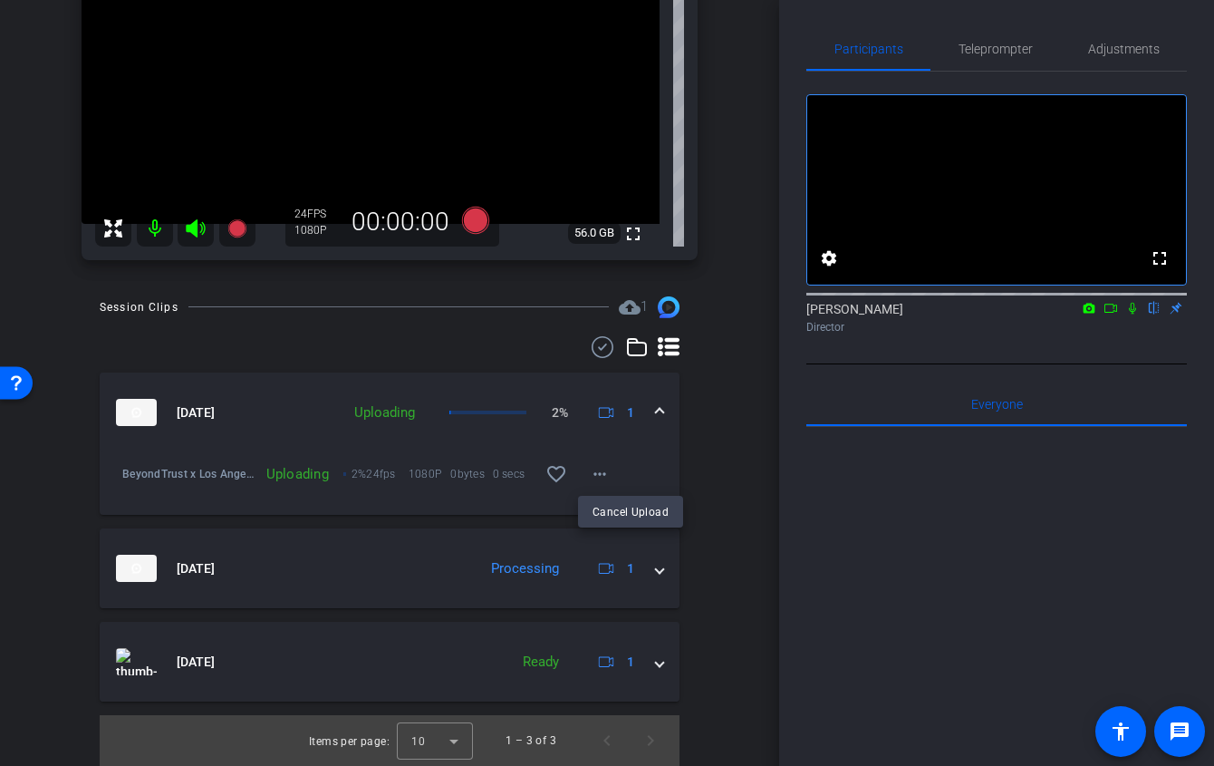
click at [725, 420] on div at bounding box center [607, 383] width 1214 height 766
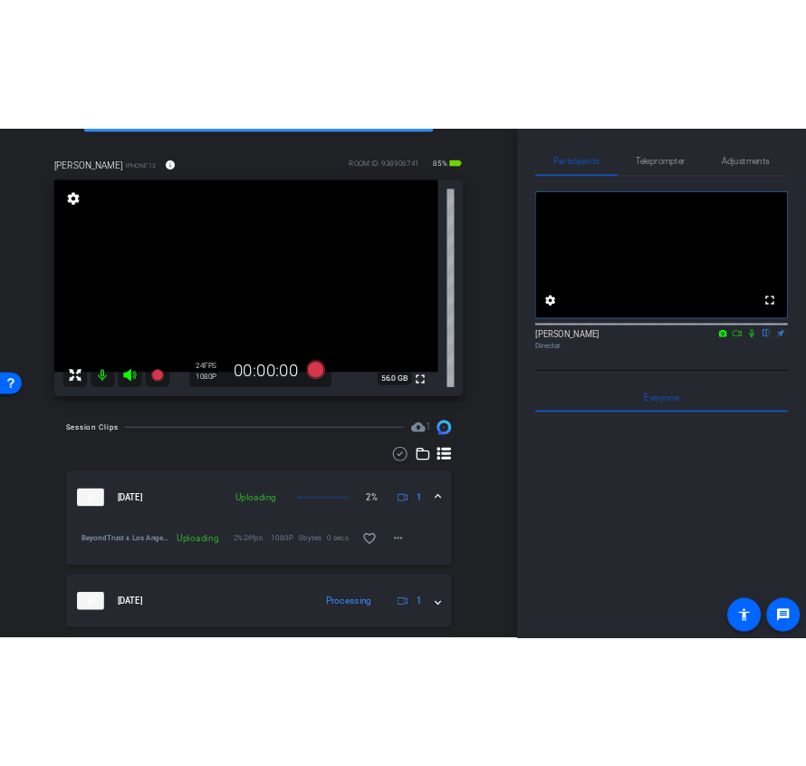
scroll to position [0, 0]
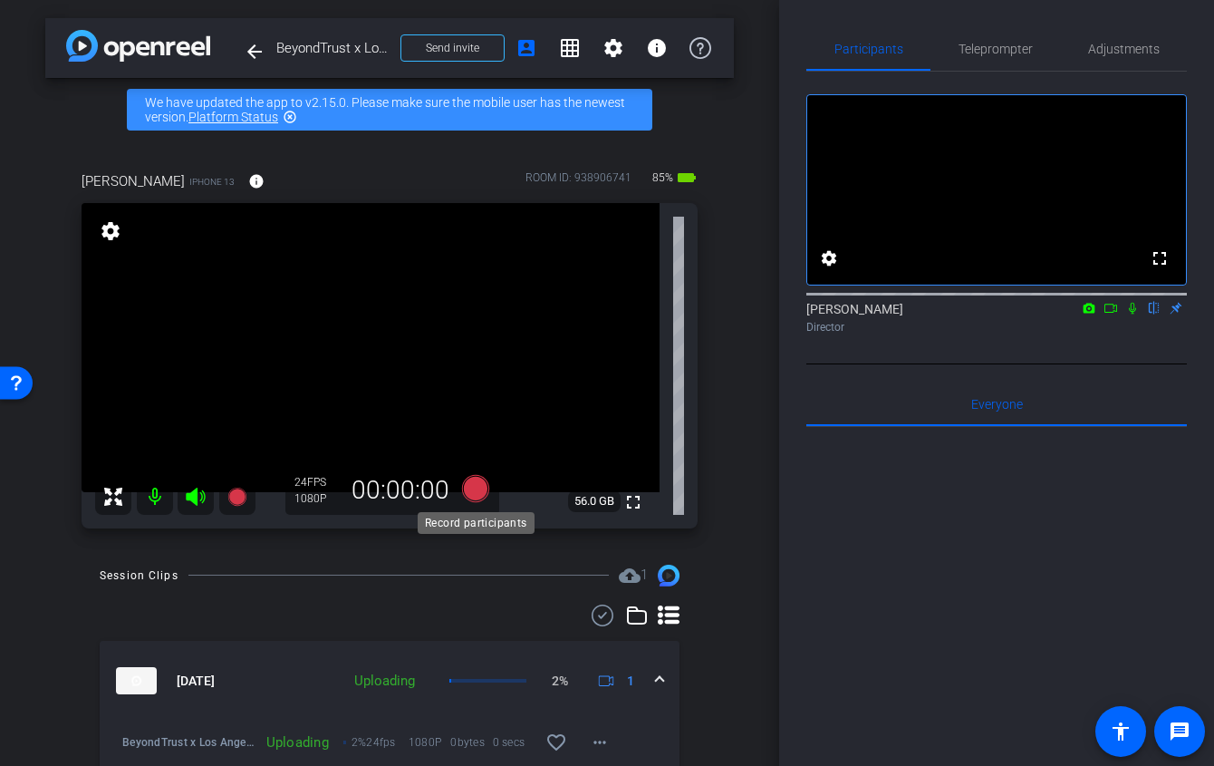
click at [475, 484] on icon at bounding box center [475, 488] width 27 height 27
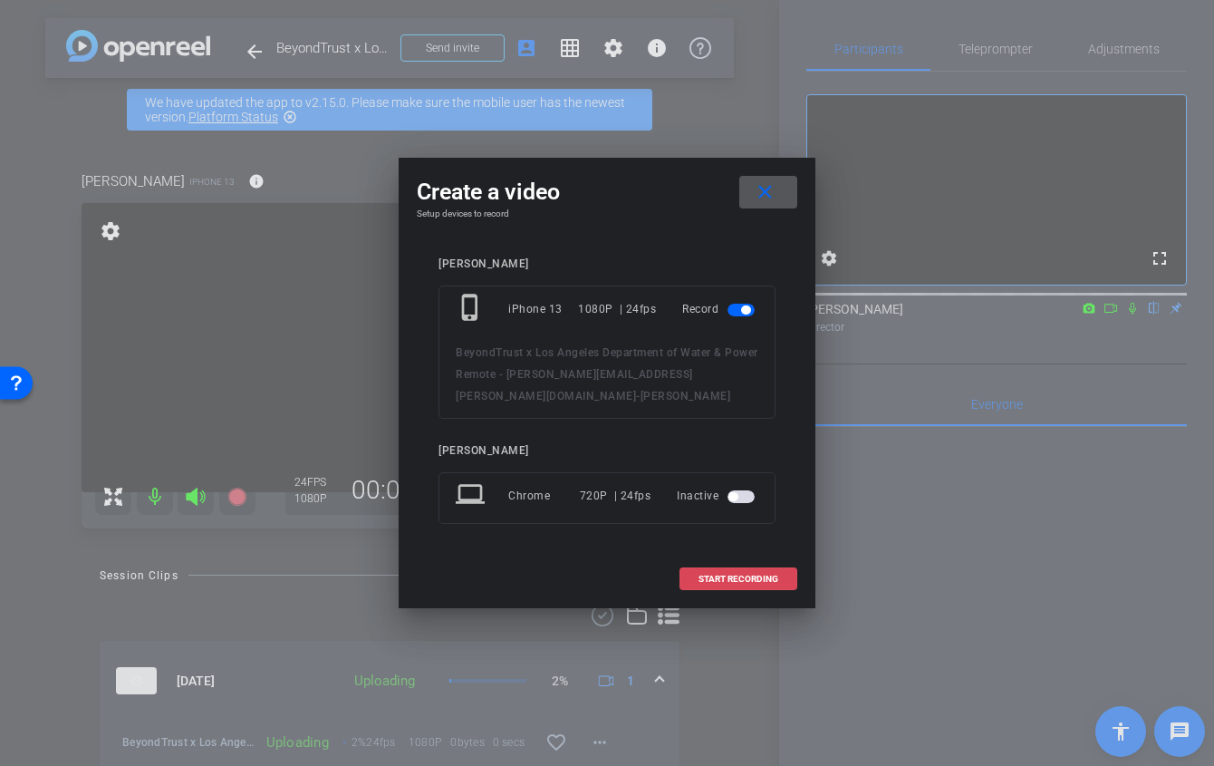
click at [749, 561] on span at bounding box center [738, 578] width 116 height 43
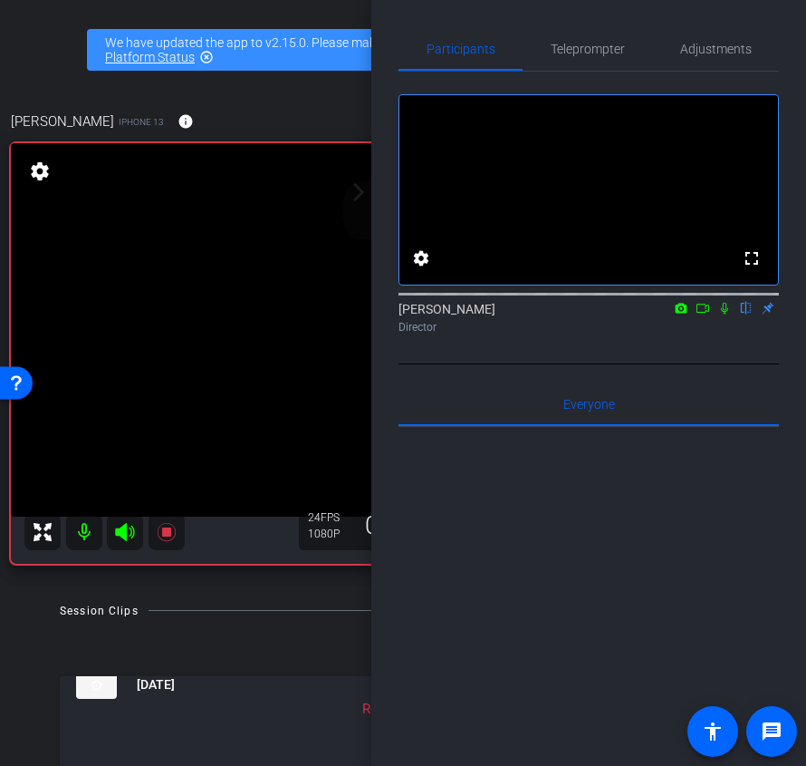
click at [370, 197] on div "arrow_back_ios_new arrow_forward_ios" at bounding box center [362, 210] width 38 height 58
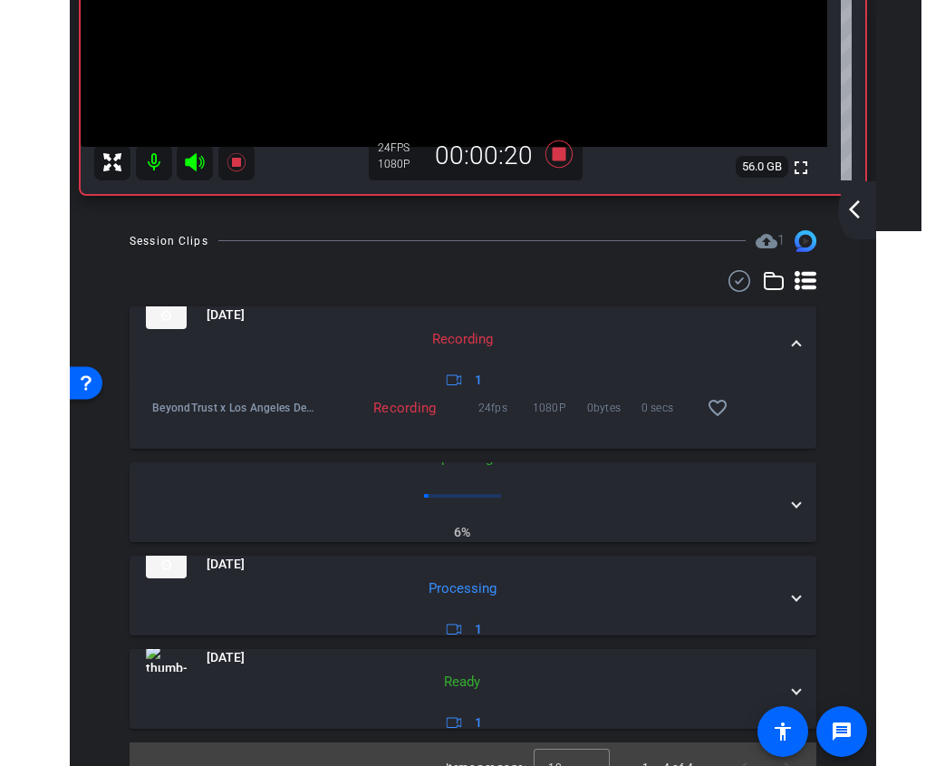
scroll to position [350, 0]
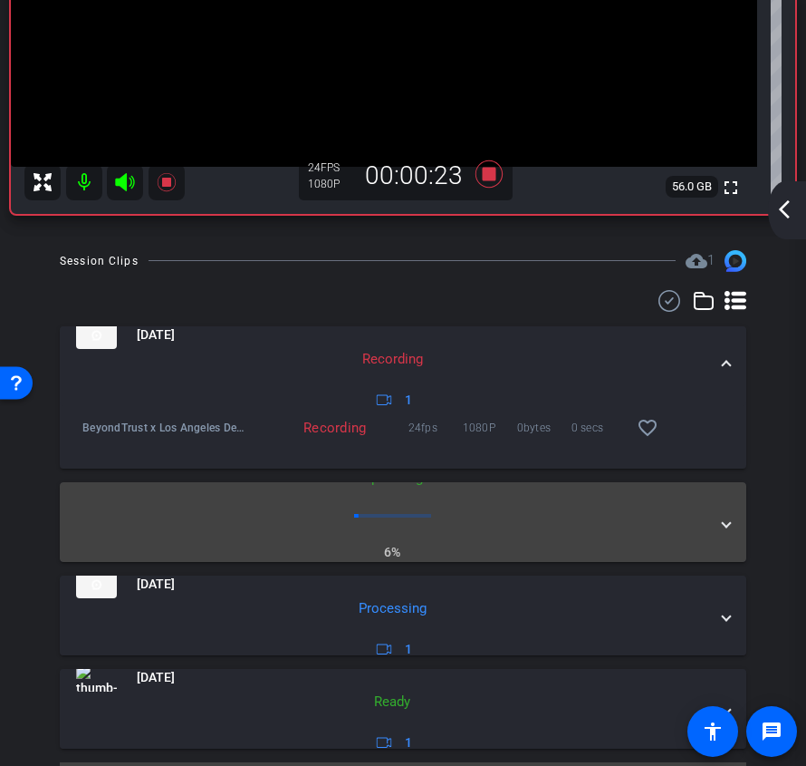
click at [730, 521] on span at bounding box center [726, 521] width 7 height 19
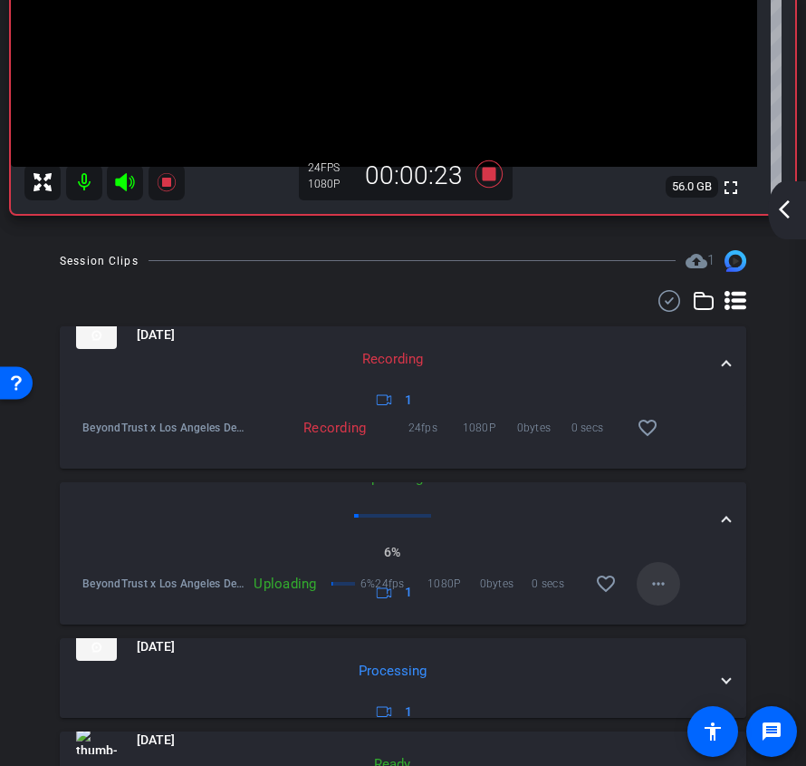
click at [658, 581] on mat-icon "more_horiz" at bounding box center [659, 584] width 22 height 22
click at [682, 611] on span "Cancel Upload" at bounding box center [689, 622] width 76 height 22
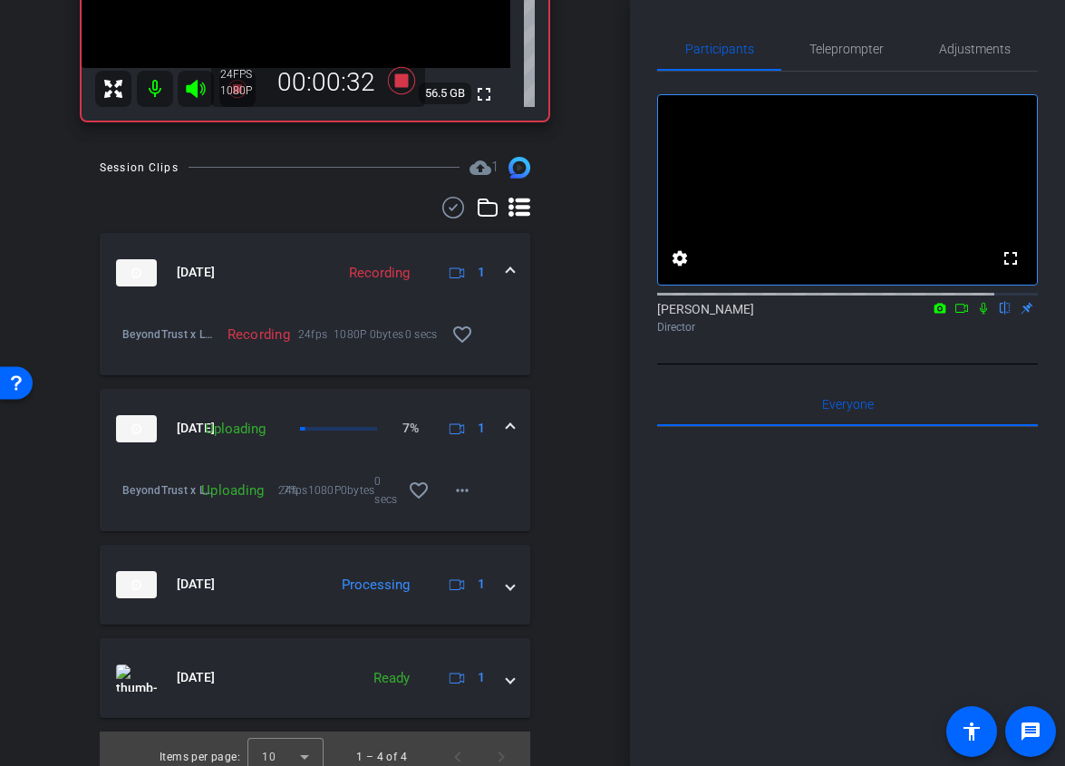
scroll to position [340, 0]
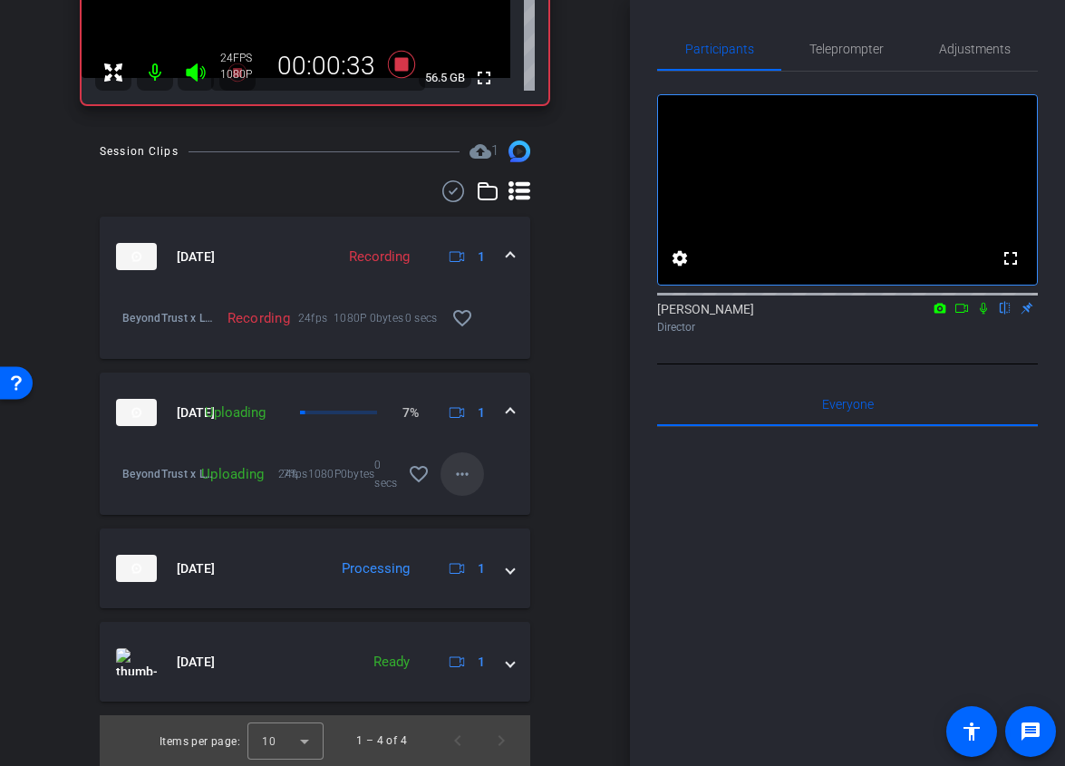
click at [476, 488] on span at bounding box center [461, 473] width 43 height 43
click at [564, 482] on div at bounding box center [532, 383] width 1065 height 766
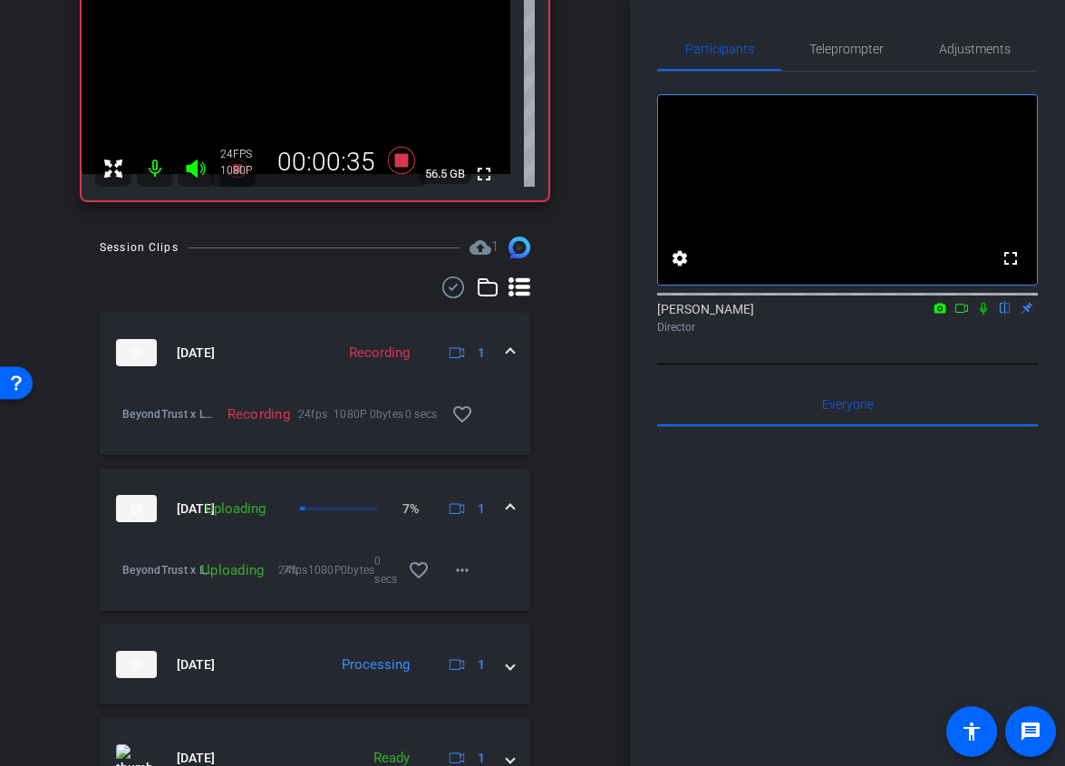
scroll to position [190, 0]
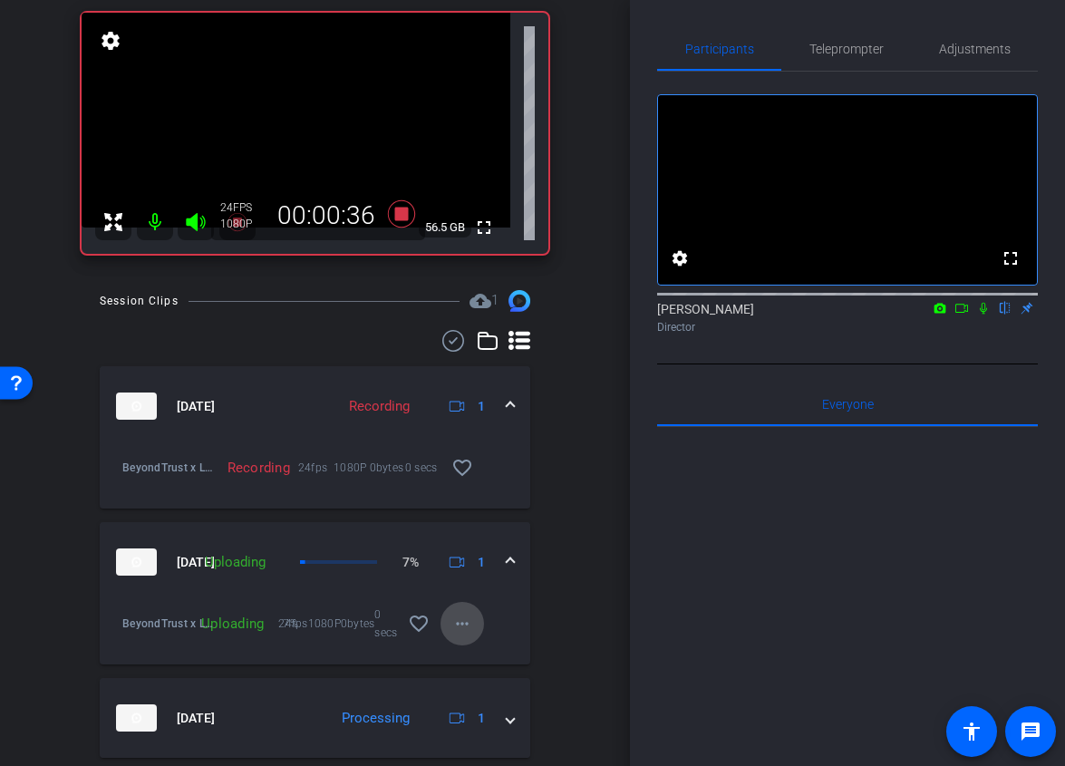
click at [465, 627] on mat-icon "more_horiz" at bounding box center [462, 624] width 22 height 22
click at [508, 662] on span "Cancel Upload" at bounding box center [493, 662] width 76 height 22
click at [459, 629] on mat-icon "more_horiz" at bounding box center [462, 624] width 22 height 22
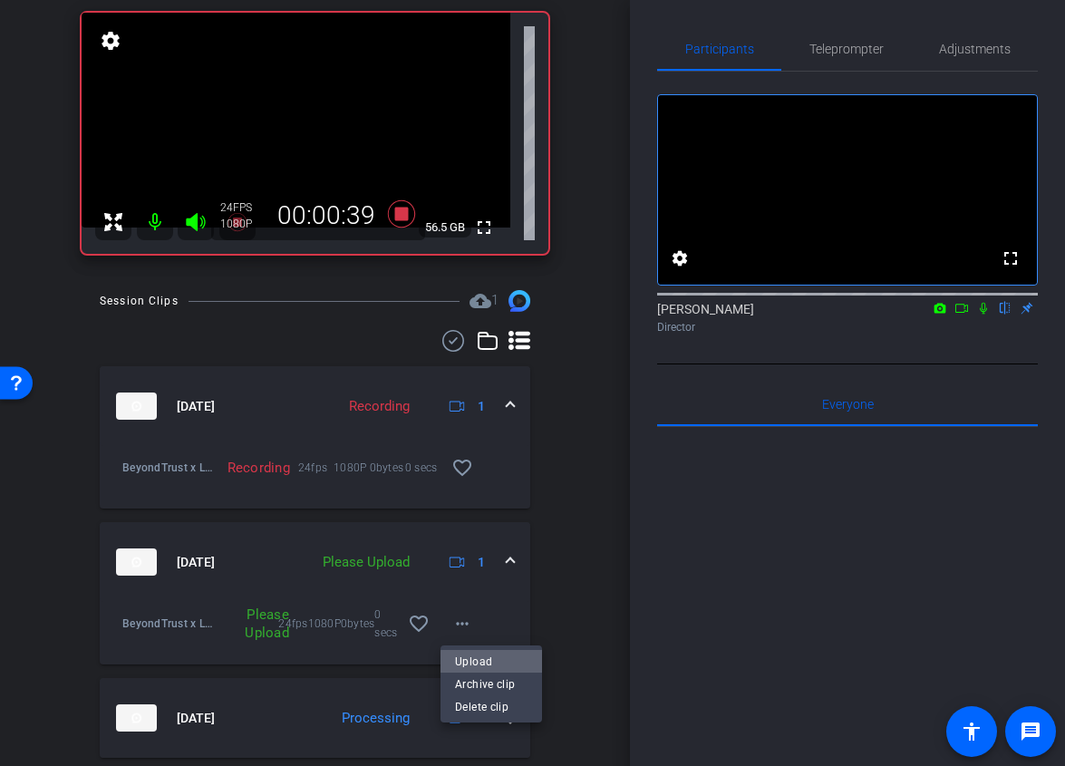
click at [499, 661] on span "Upload" at bounding box center [491, 662] width 72 height 22
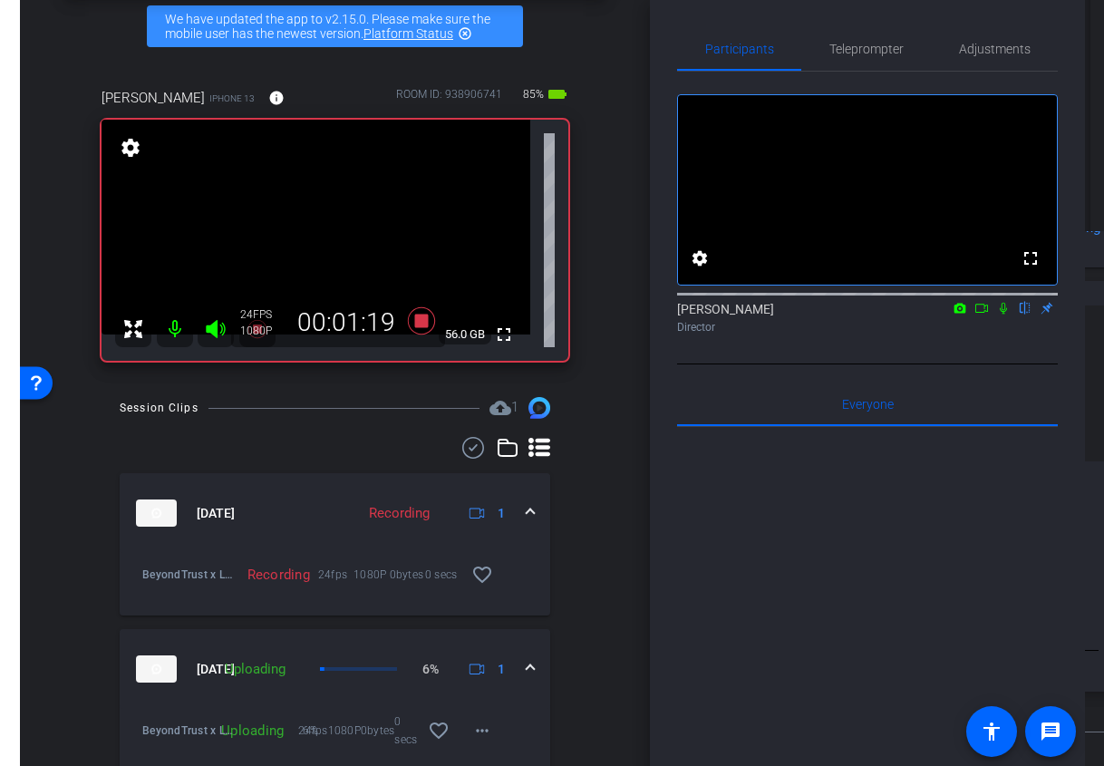
scroll to position [77, 0]
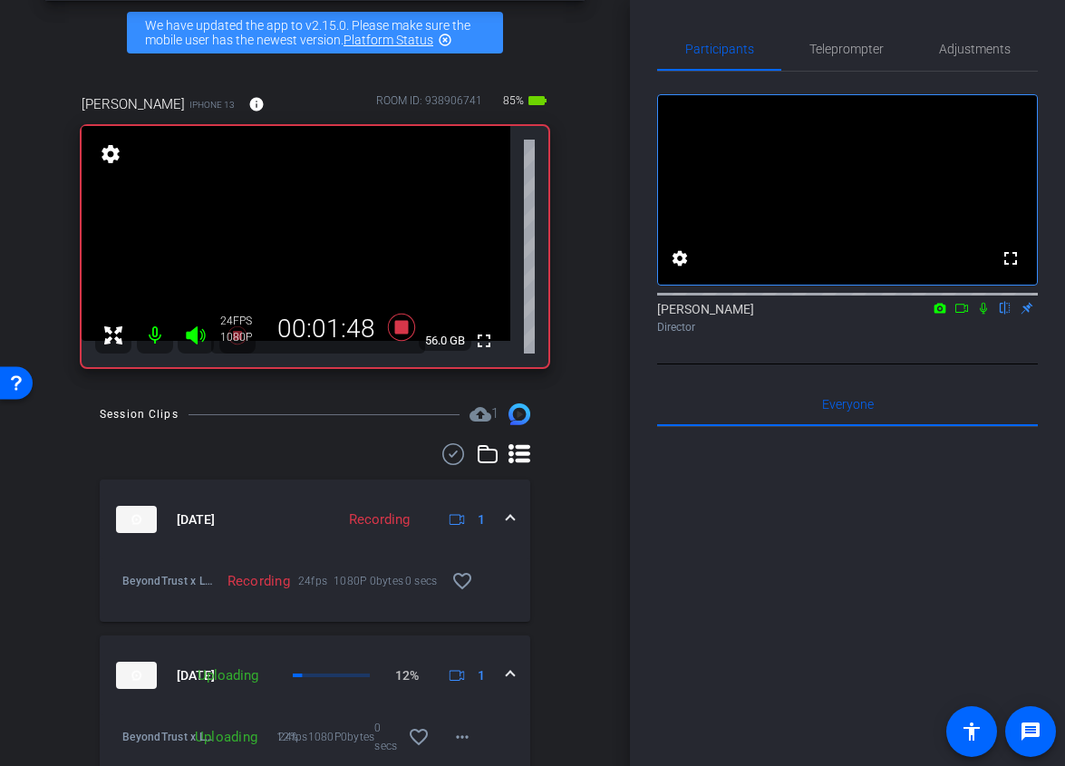
click at [986, 314] on icon at bounding box center [983, 308] width 14 height 13
click at [982, 316] on mat-icon at bounding box center [983, 308] width 22 height 16
click at [983, 314] on icon at bounding box center [983, 308] width 14 height 13
click at [979, 314] on icon at bounding box center [983, 308] width 14 height 13
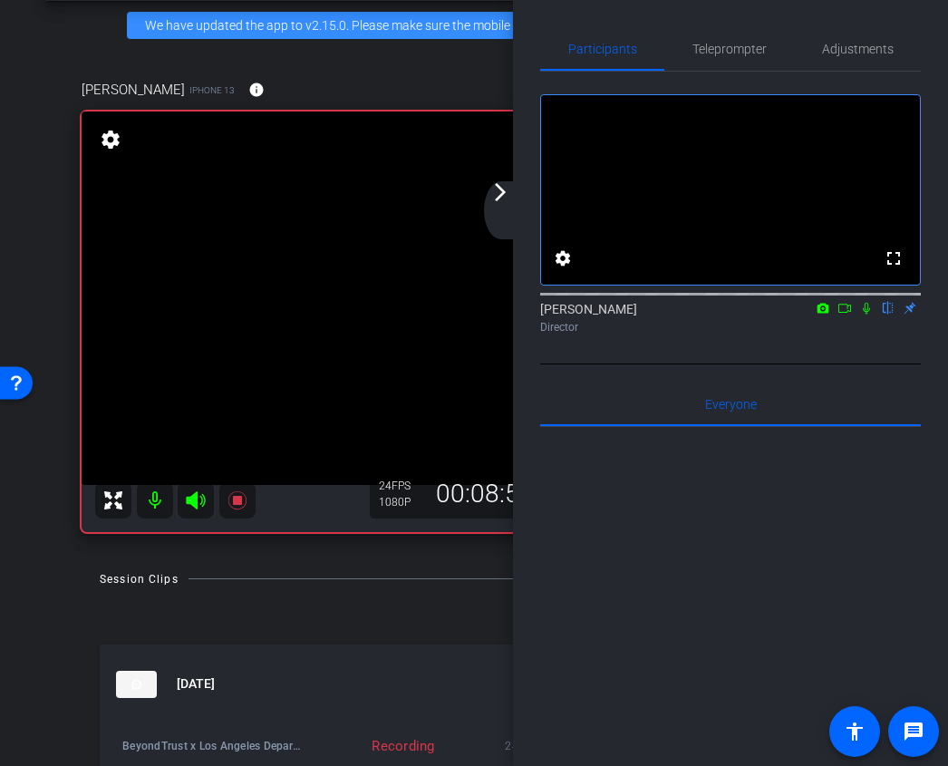
click at [498, 198] on mat-icon "arrow_forward_ios" at bounding box center [500, 192] width 22 height 22
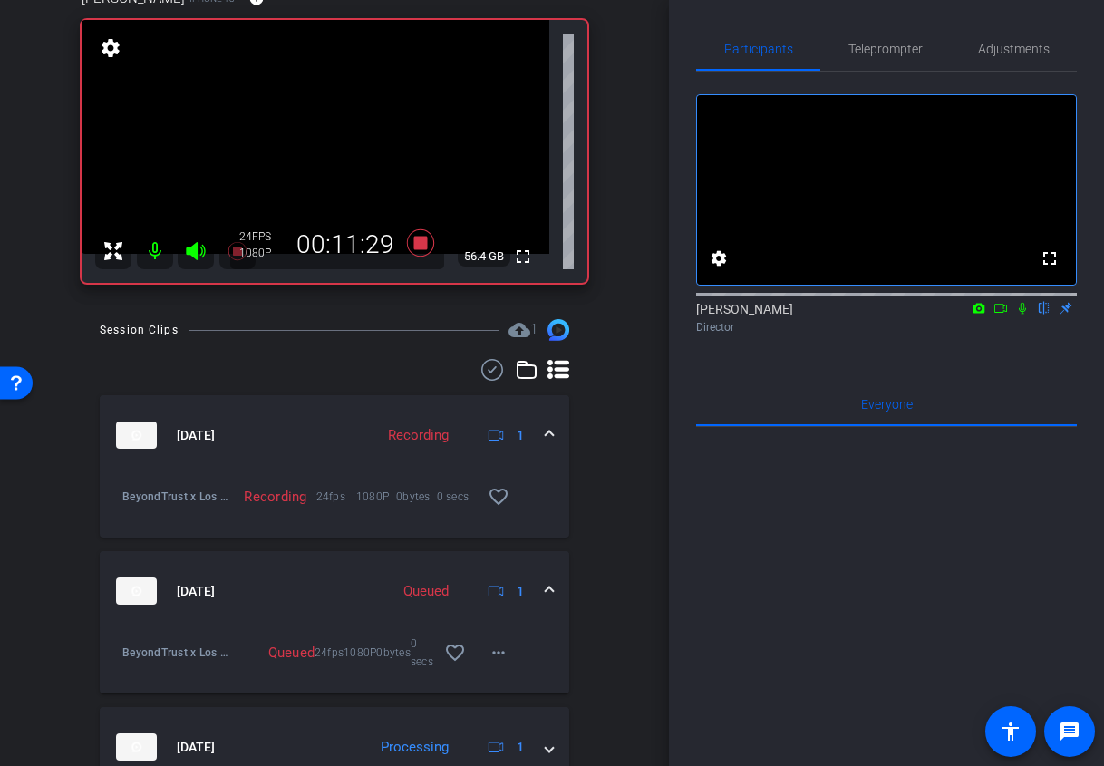
scroll to position [0, 0]
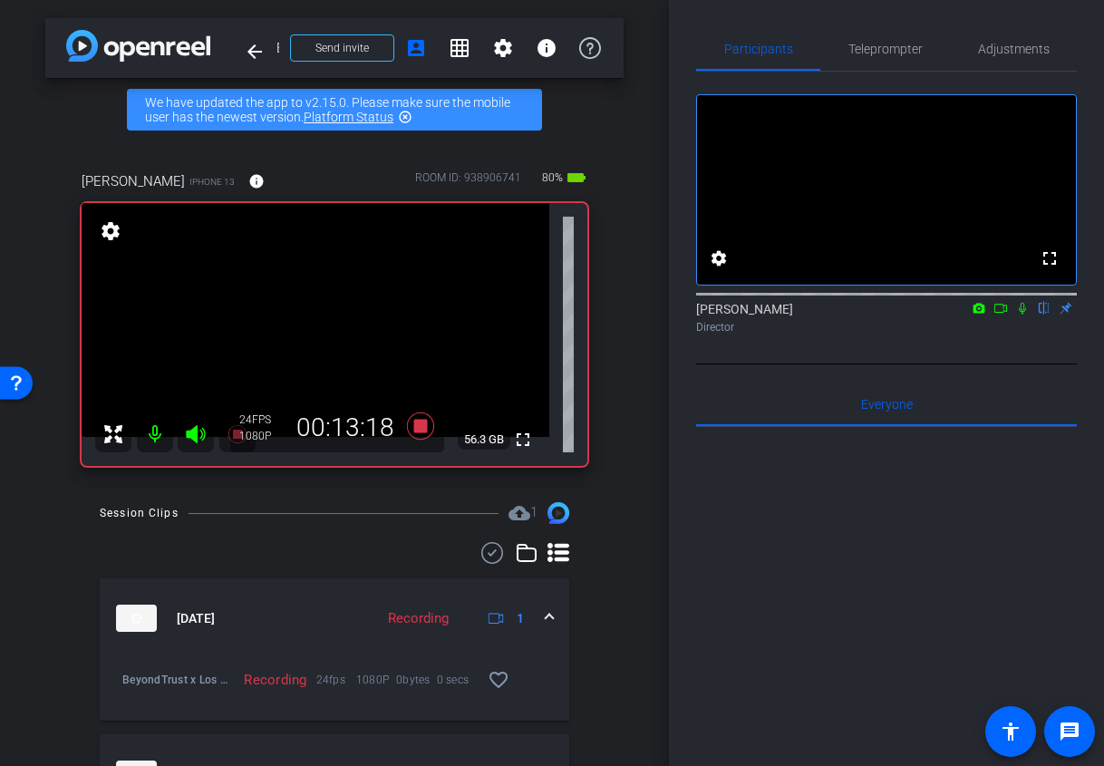
click at [1026, 314] on icon at bounding box center [1022, 308] width 14 height 13
click at [1018, 314] on icon at bounding box center [1022, 308] width 14 height 13
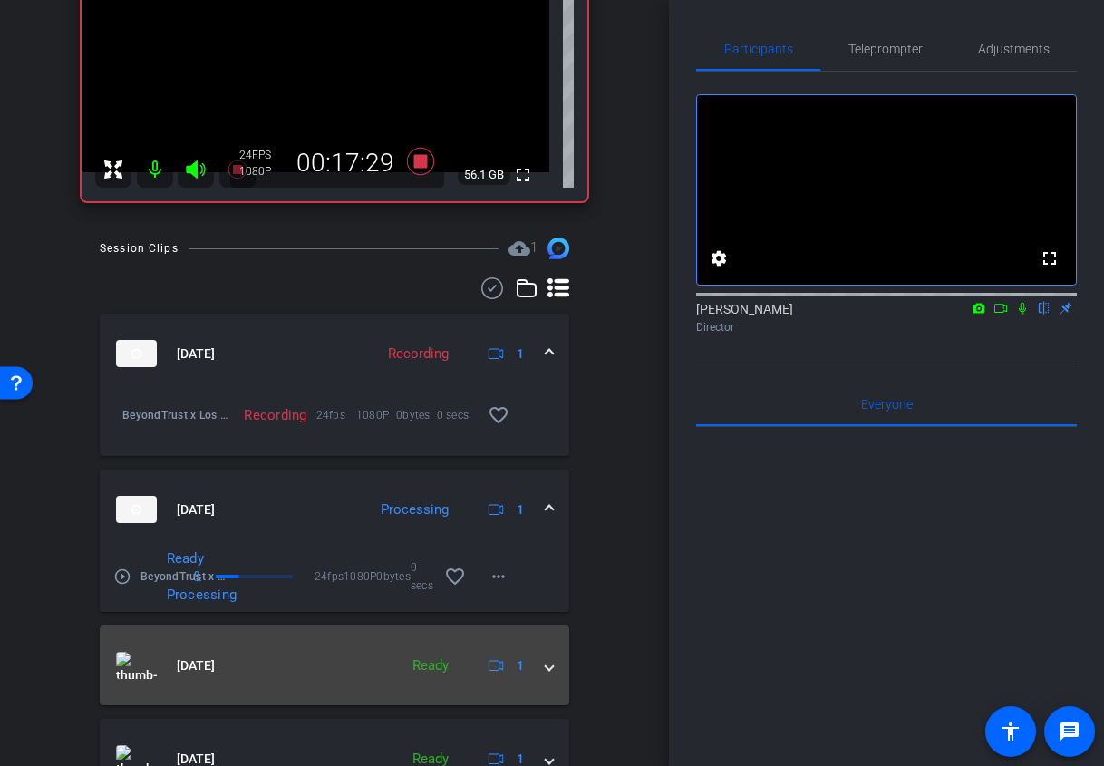
scroll to position [362, 0]
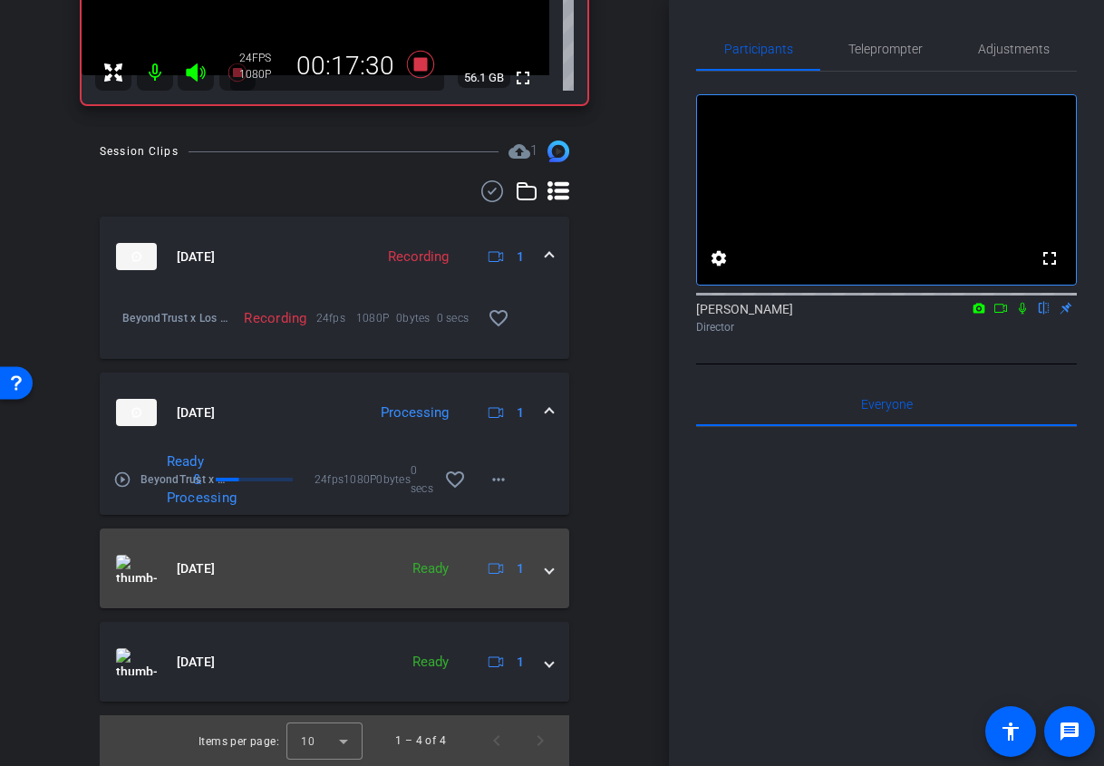
click at [545, 572] on span at bounding box center [548, 568] width 7 height 19
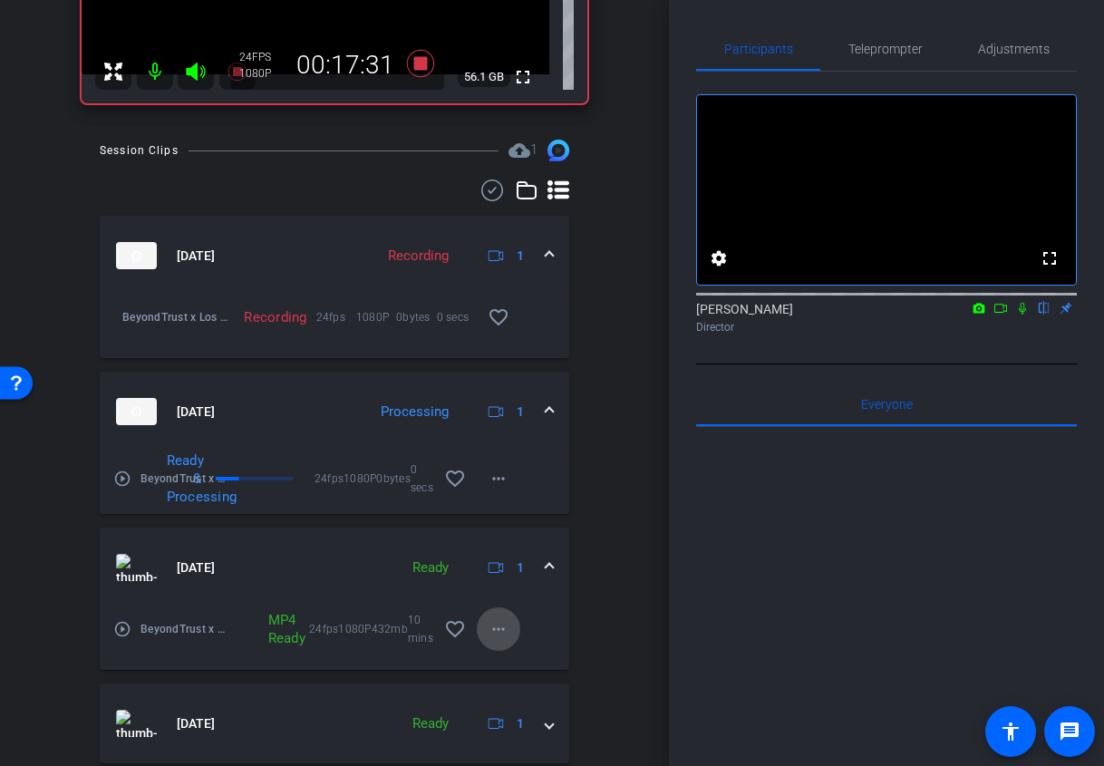
click at [505, 620] on mat-icon "more_horiz" at bounding box center [498, 629] width 22 height 22
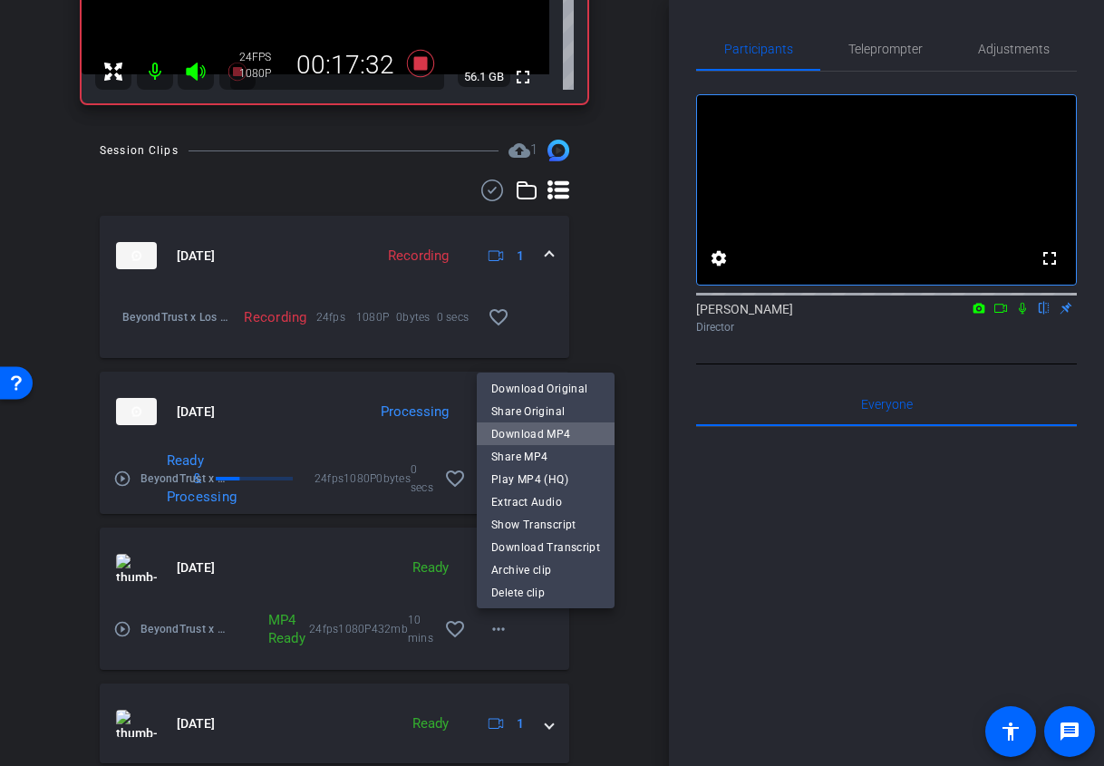
click at [562, 435] on span "Download MP4" at bounding box center [545, 433] width 109 height 22
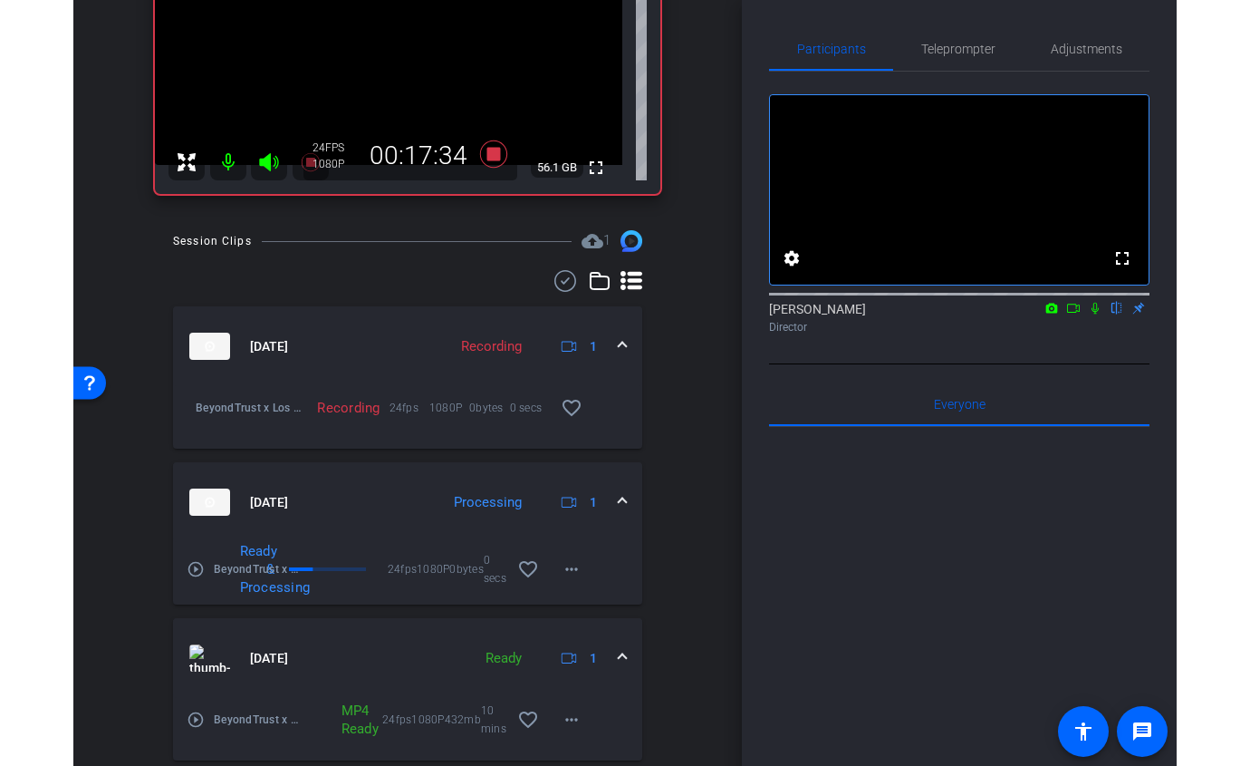
scroll to position [0, 0]
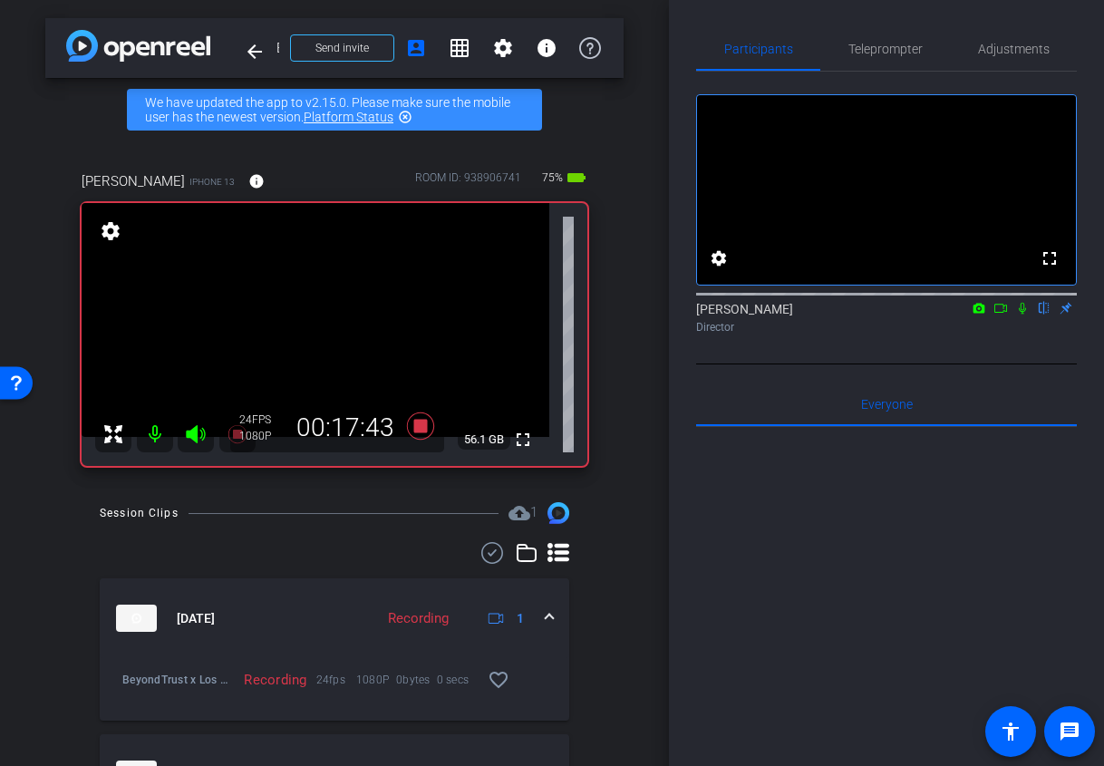
click at [1022, 314] on icon at bounding box center [1022, 308] width 14 height 13
click at [1019, 314] on icon at bounding box center [1023, 309] width 10 height 12
click at [1020, 314] on icon at bounding box center [1021, 309] width 7 height 12
click at [1020, 314] on icon at bounding box center [1023, 309] width 10 height 12
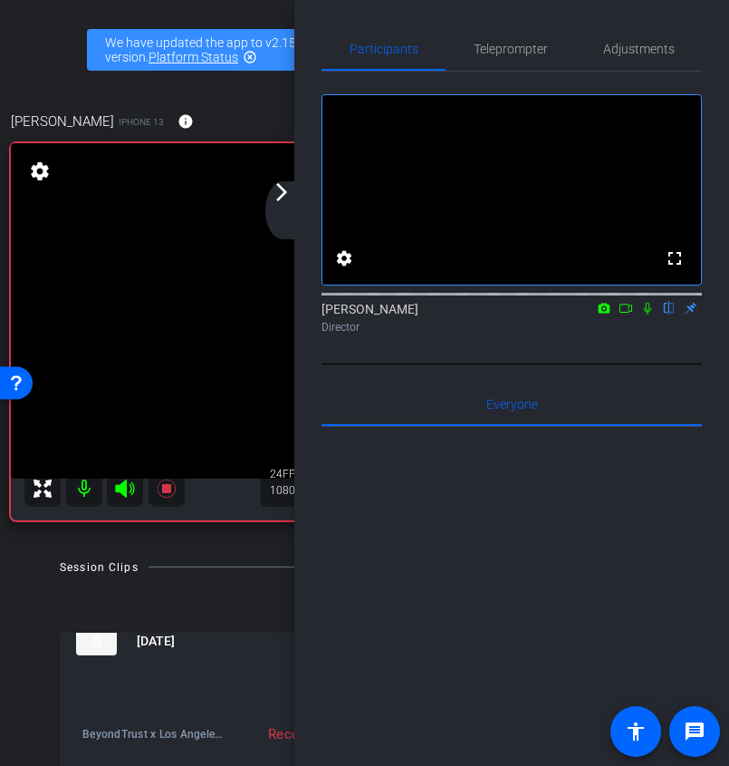
click at [272, 179] on video at bounding box center [346, 310] width 670 height 335
click at [282, 197] on mat-icon "arrow_forward_ios" at bounding box center [282, 192] width 22 height 22
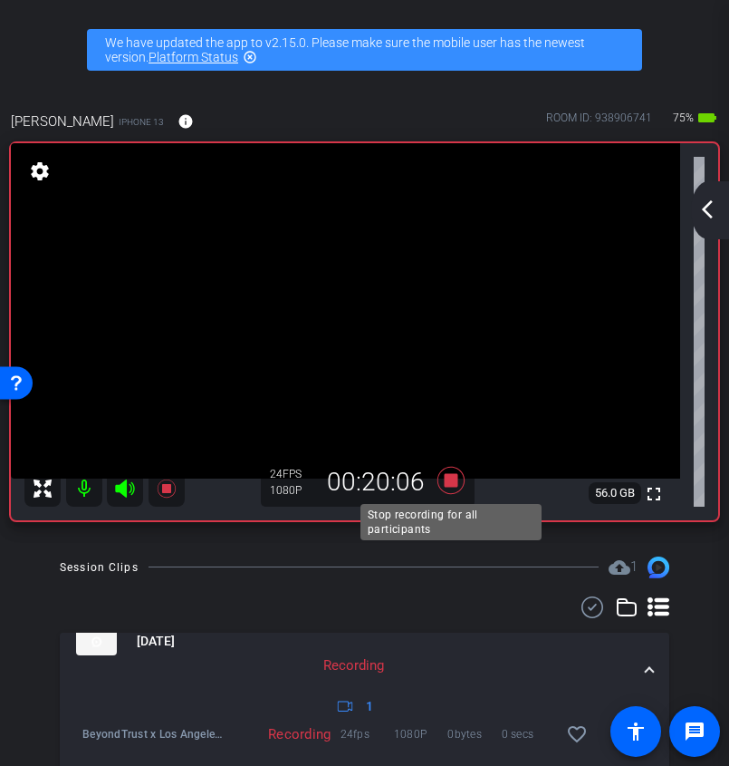
click at [454, 473] on icon at bounding box center [450, 479] width 27 height 27
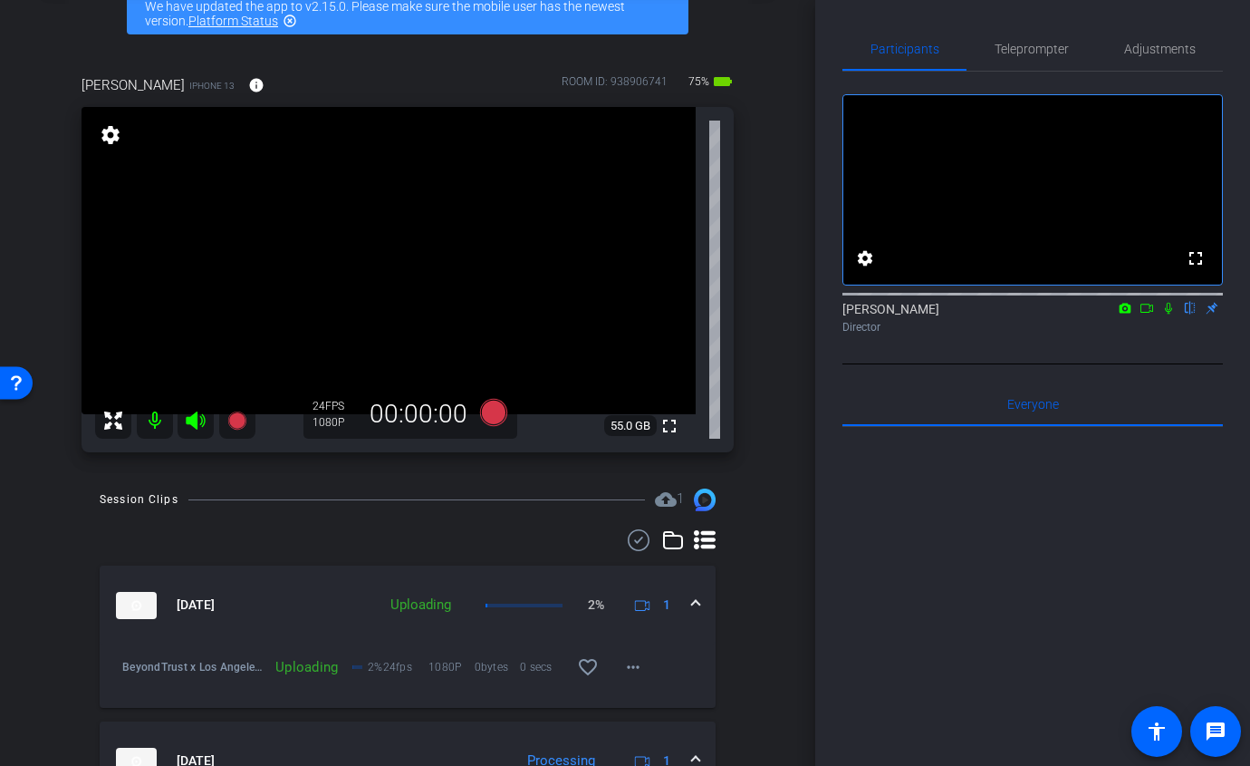
scroll to position [93, 0]
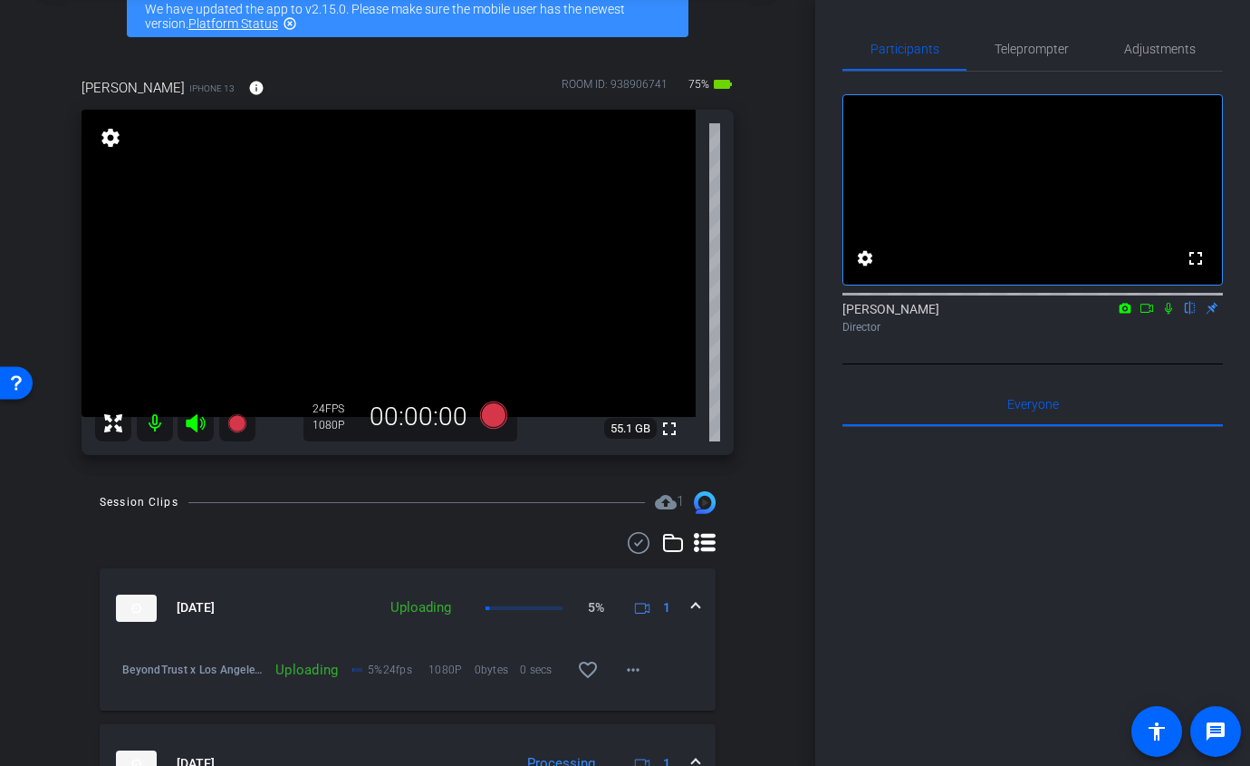
click at [1151, 314] on icon at bounding box center [1147, 308] width 14 height 13
click at [1192, 314] on icon at bounding box center [1190, 308] width 14 height 13
